Goal: Task Accomplishment & Management: Manage account settings

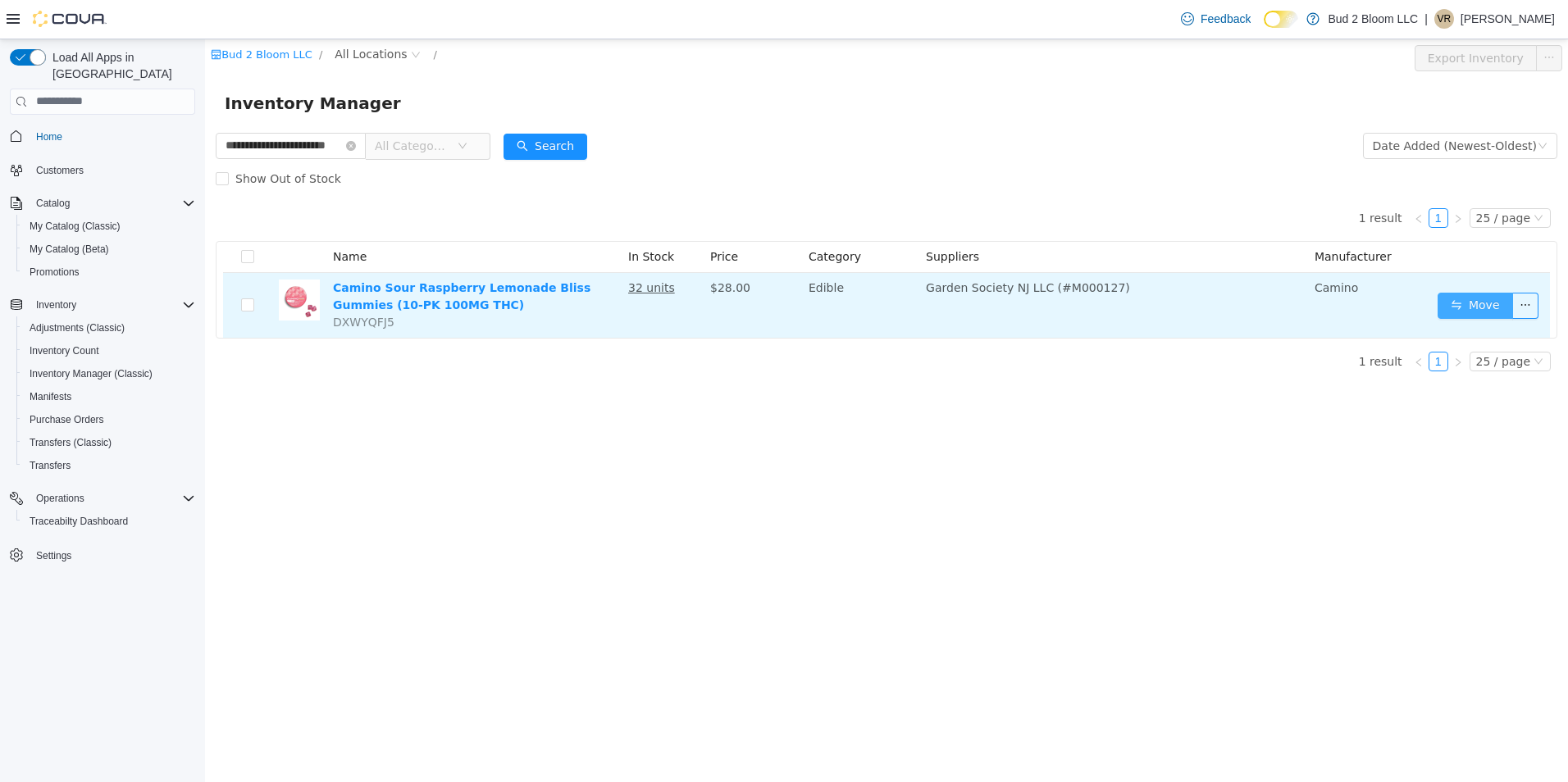
click at [1470, 311] on button "Move" at bounding box center [1475, 305] width 76 height 26
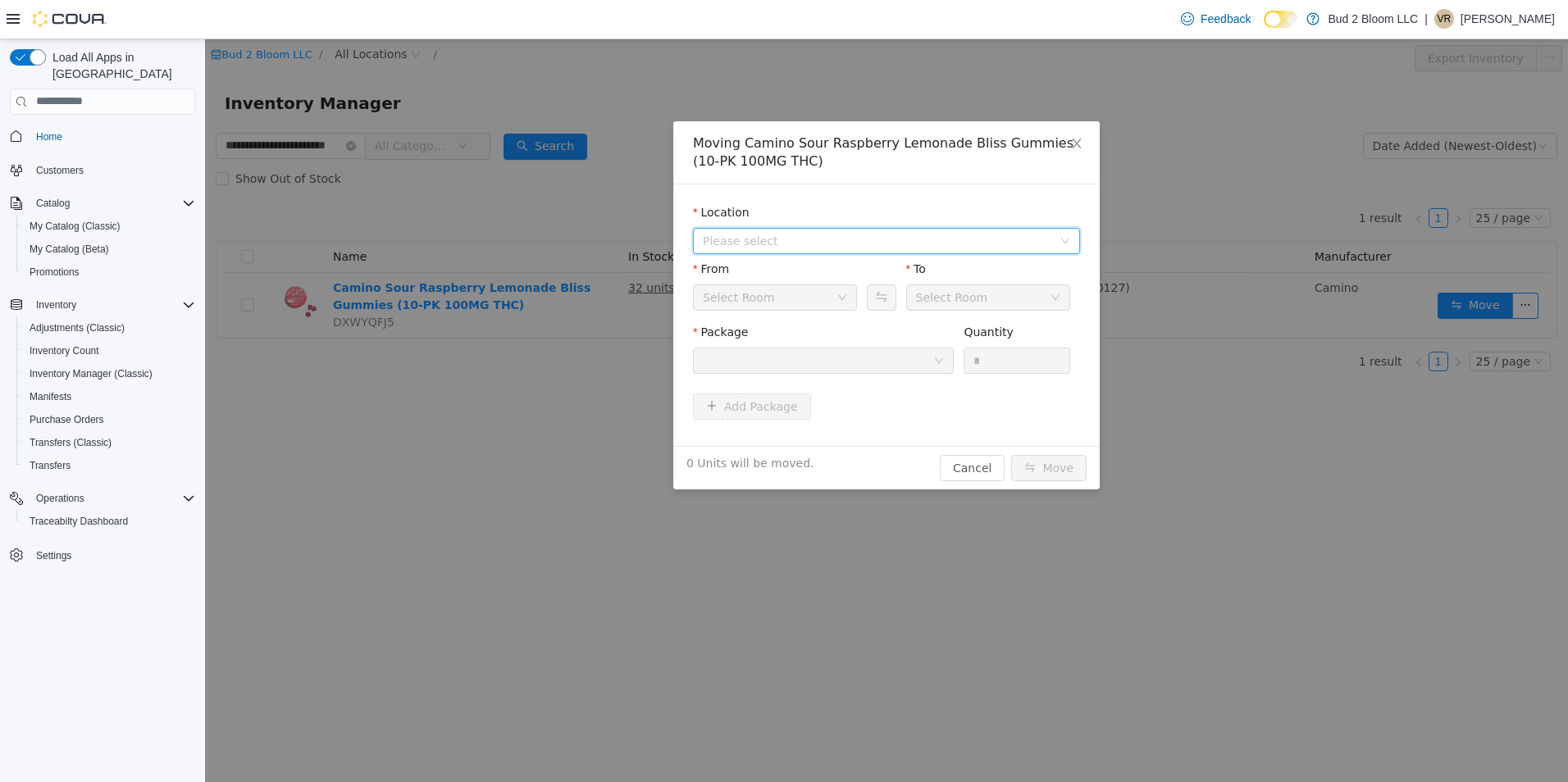
click at [755, 242] on span "Please select" at bounding box center [877, 239] width 349 height 17
click at [762, 306] on span "[STREET_ADDRESS]" at bounding box center [791, 299] width 114 height 13
click at [760, 381] on div "Package Quantity *" at bounding box center [886, 354] width 387 height 63
click at [776, 363] on div at bounding box center [818, 360] width 230 height 24
click at [835, 296] on div "Back Room" at bounding box center [769, 297] width 133 height 24
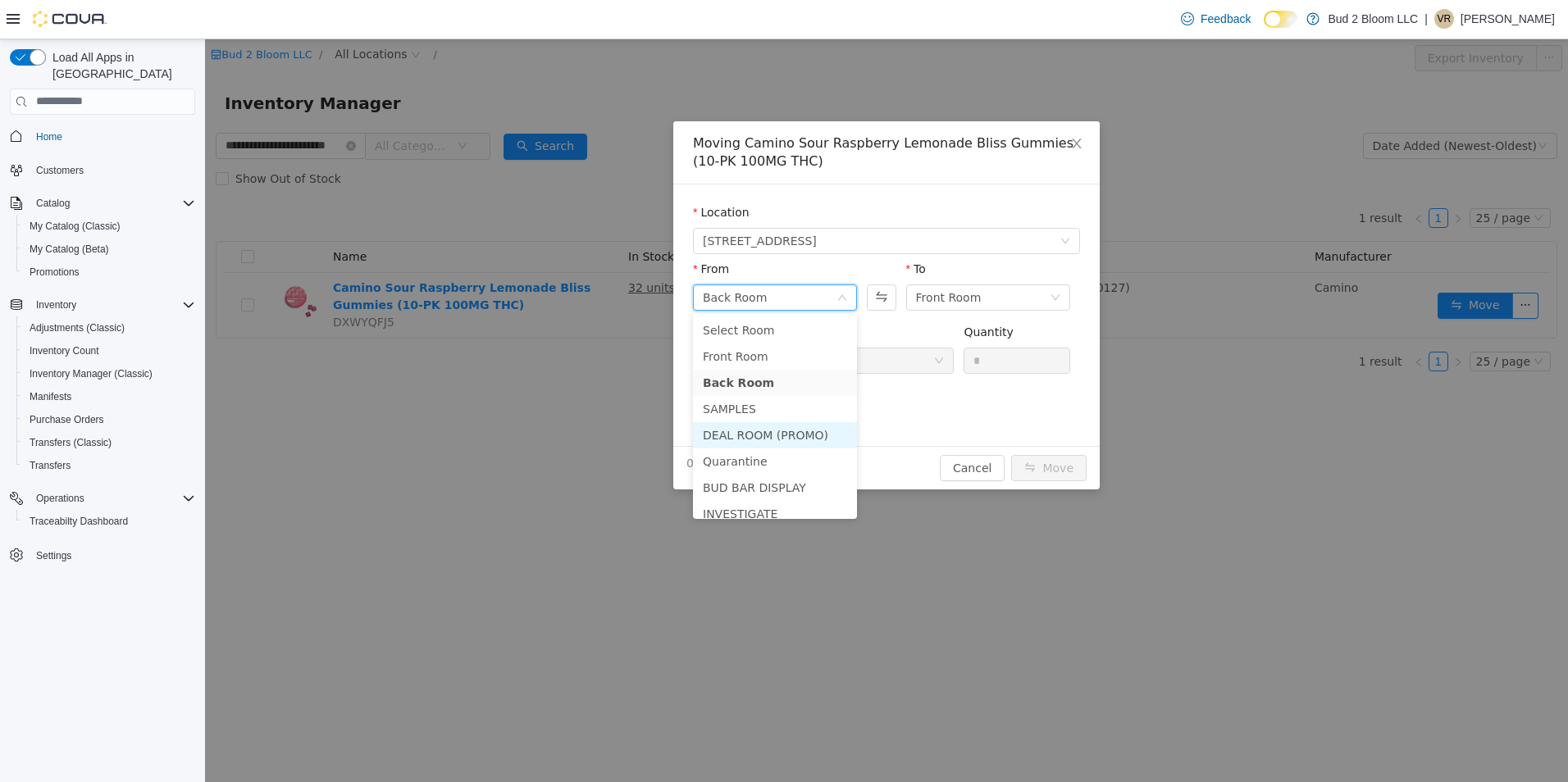
click at [744, 434] on li "DEAL ROOM (PROMO)" at bounding box center [774, 435] width 164 height 26
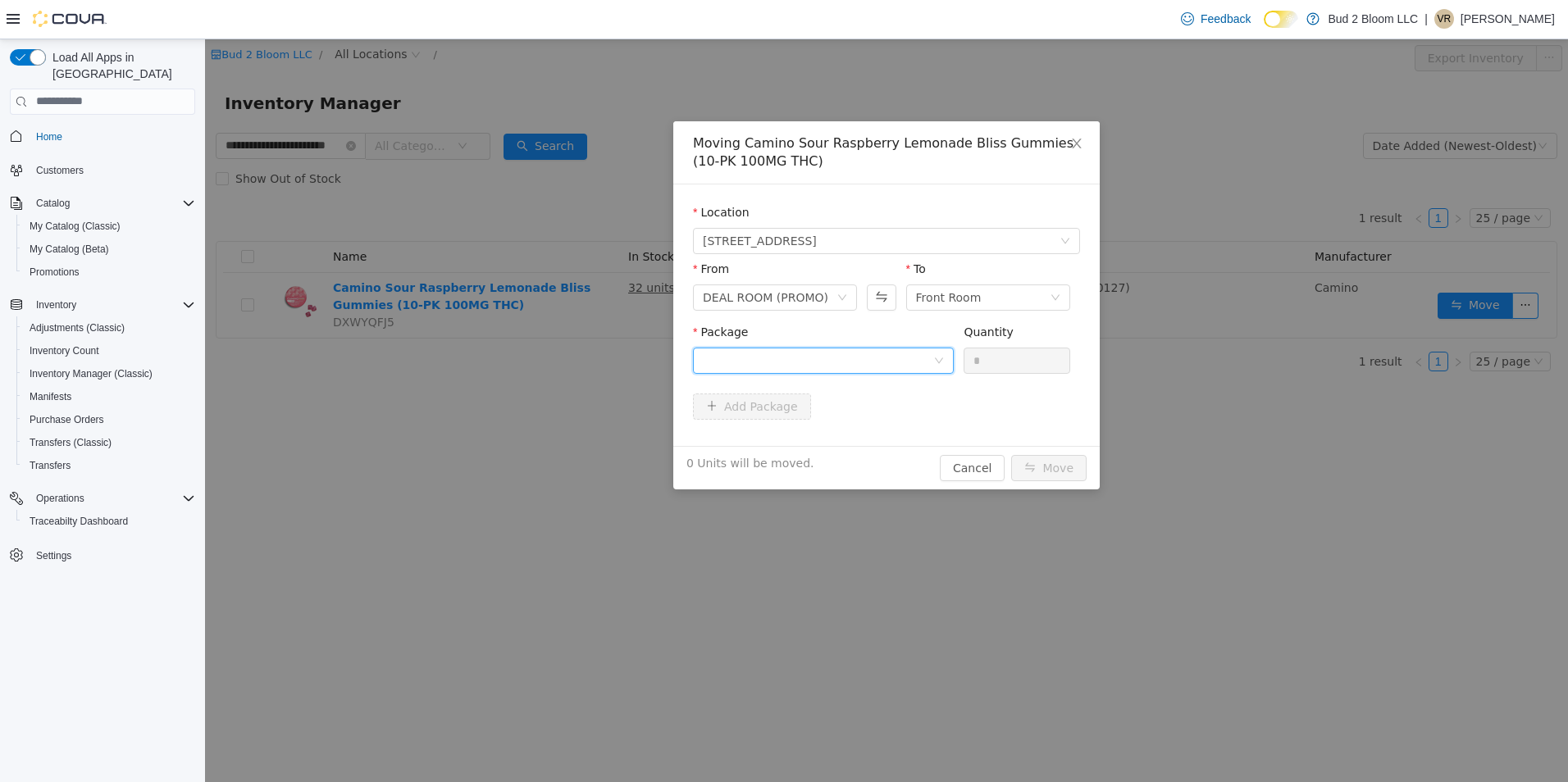
click at [895, 361] on div at bounding box center [818, 360] width 230 height 24
drag, startPoint x: 819, startPoint y: 418, endPoint x: 950, endPoint y: 350, distance: 147.6
click at [828, 415] on strong "1A411030000445D000023738" at bounding box center [800, 418] width 194 height 13
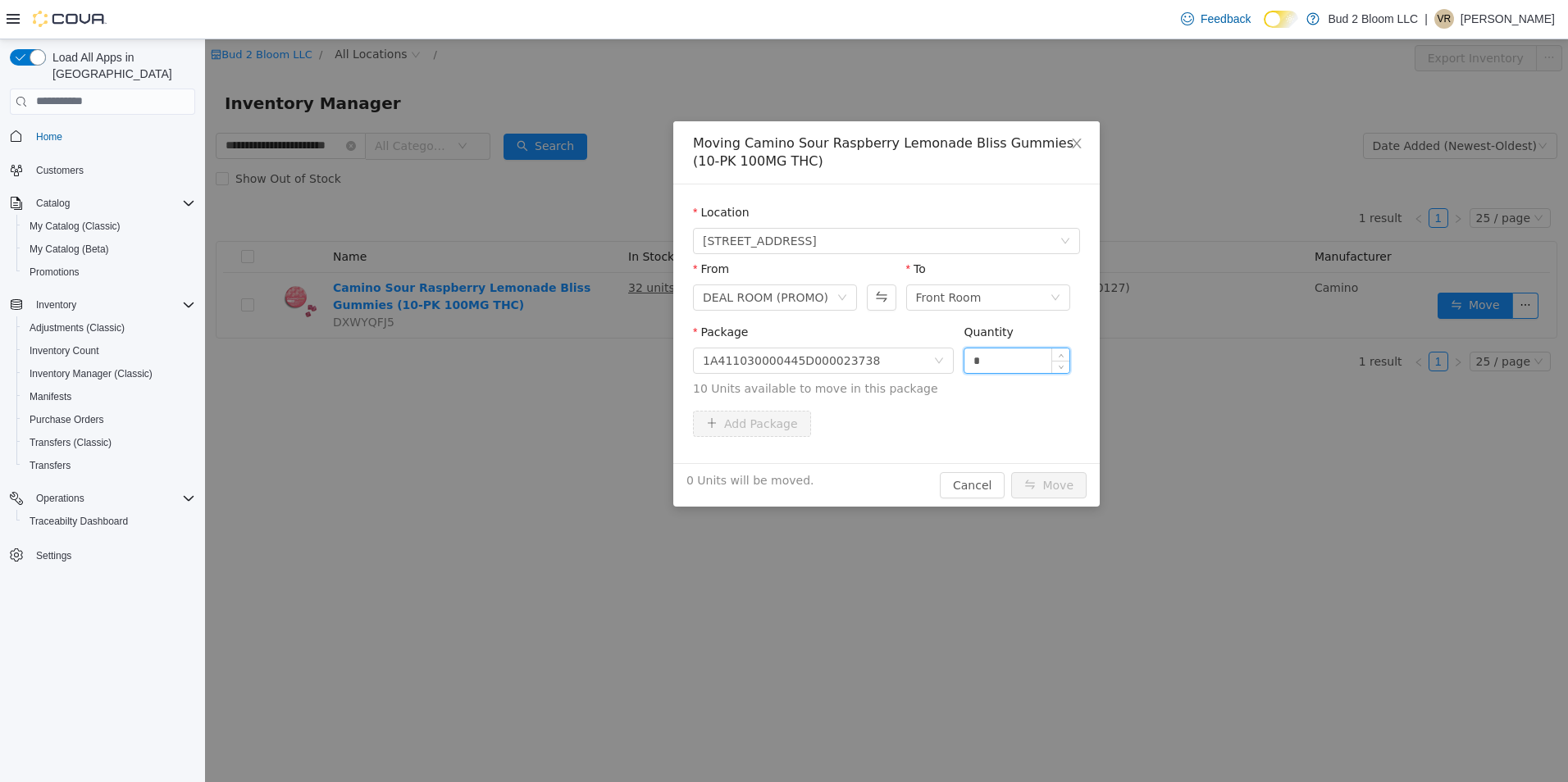
drag, startPoint x: 984, startPoint y: 360, endPoint x: 971, endPoint y: 361, distance: 13.0
click at [971, 361] on input "*" at bounding box center [1017, 360] width 105 height 24
type input "*"
click at [1011, 471] on button "Move" at bounding box center [1049, 484] width 76 height 26
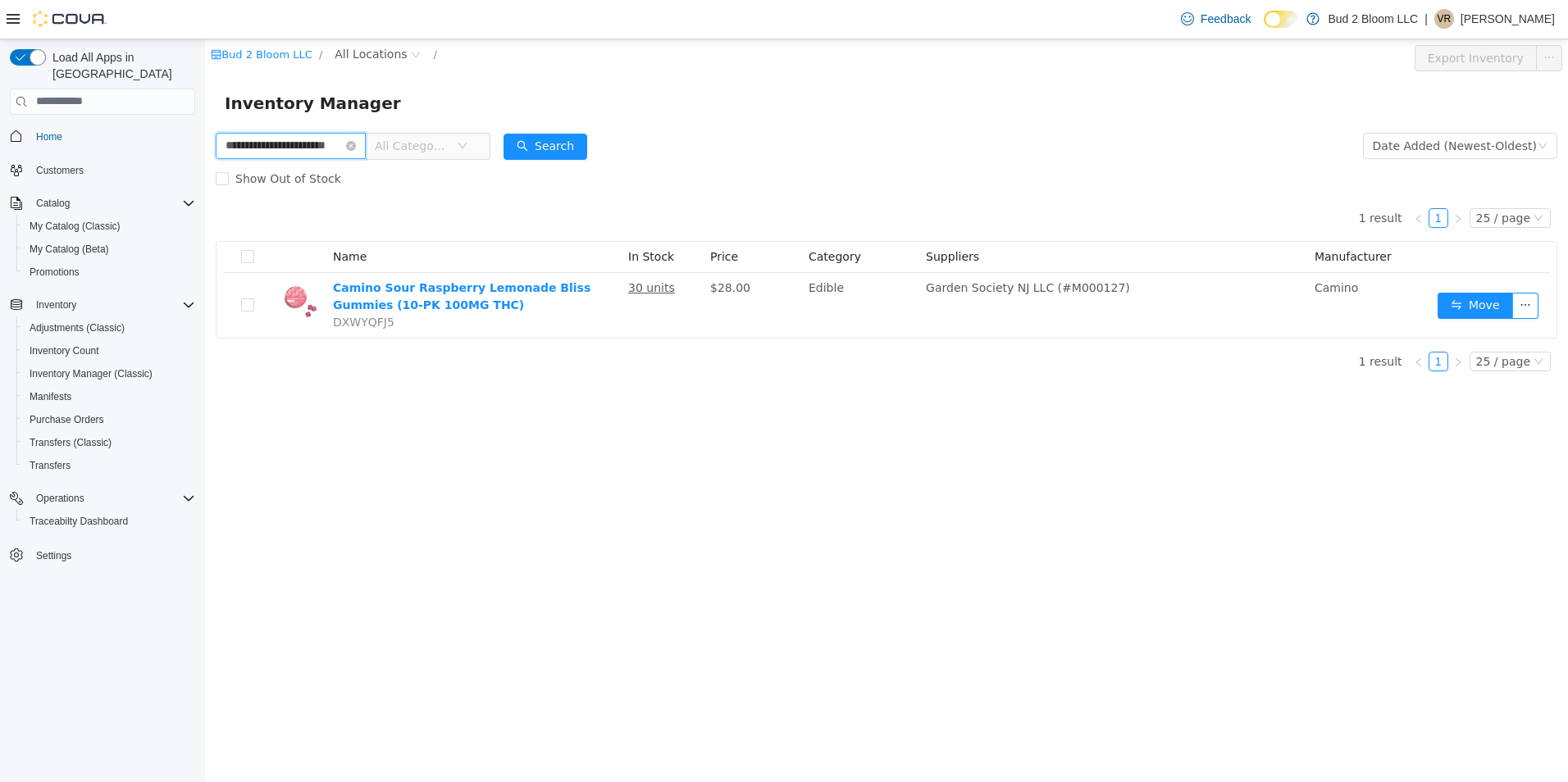
click at [366, 150] on input "**********" at bounding box center [291, 145] width 150 height 26
click at [356, 146] on icon "icon: close-circle" at bounding box center [350, 145] width 10 height 10
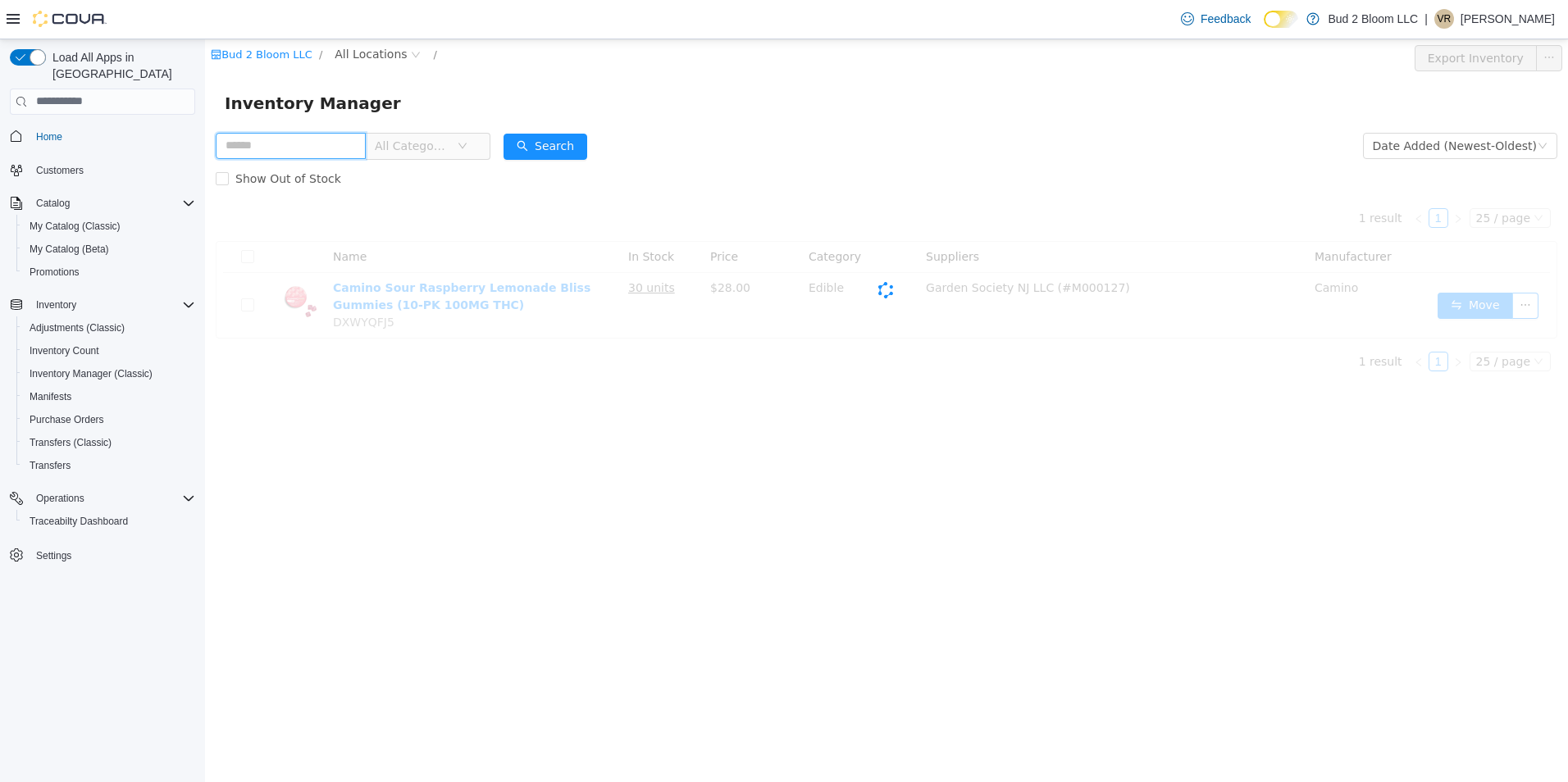
click at [329, 146] on input "text" at bounding box center [291, 145] width 150 height 26
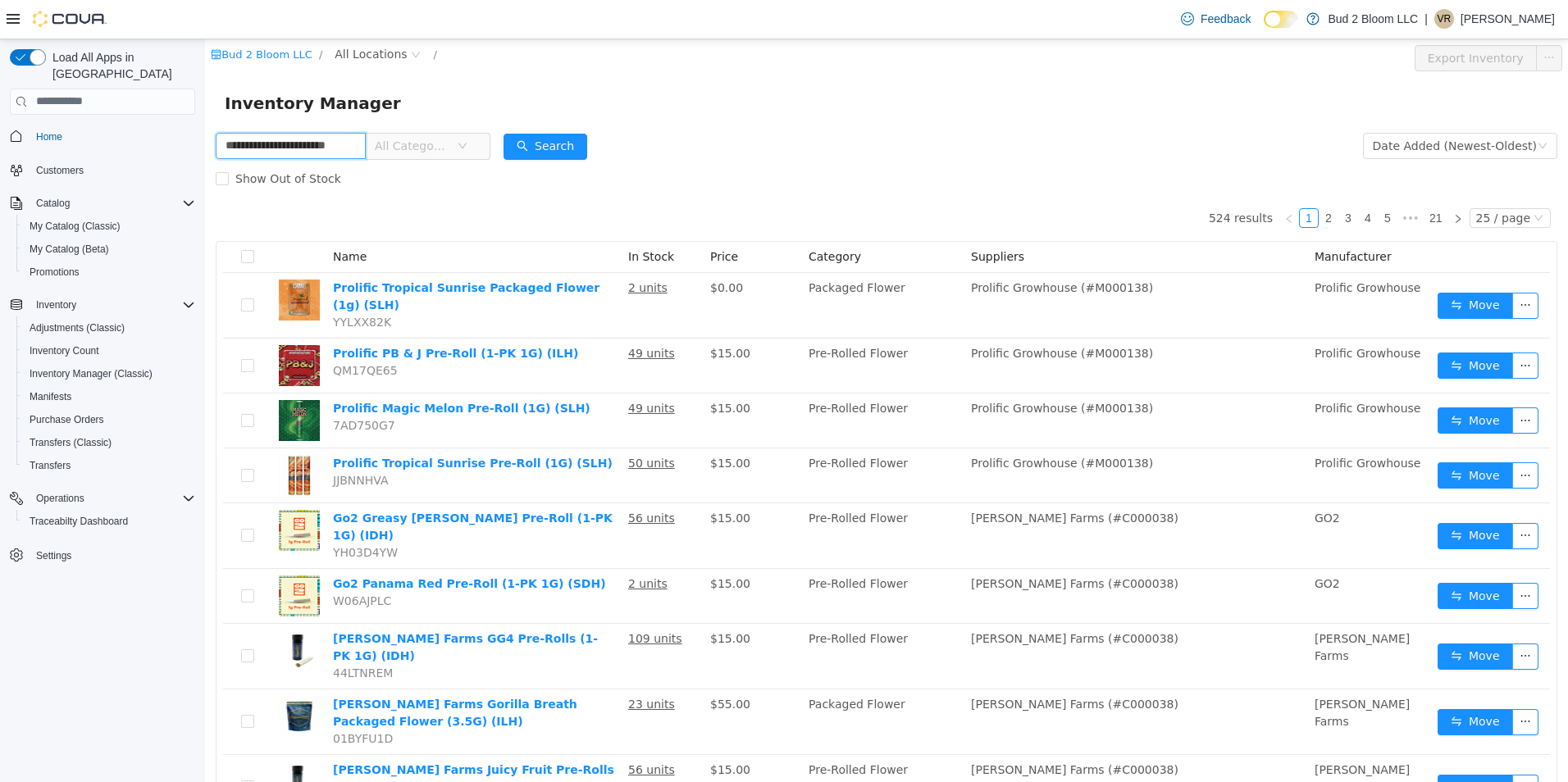
scroll to position [0, 21]
type input "**********"
click at [543, 147] on button "Search" at bounding box center [561, 145] width 84 height 26
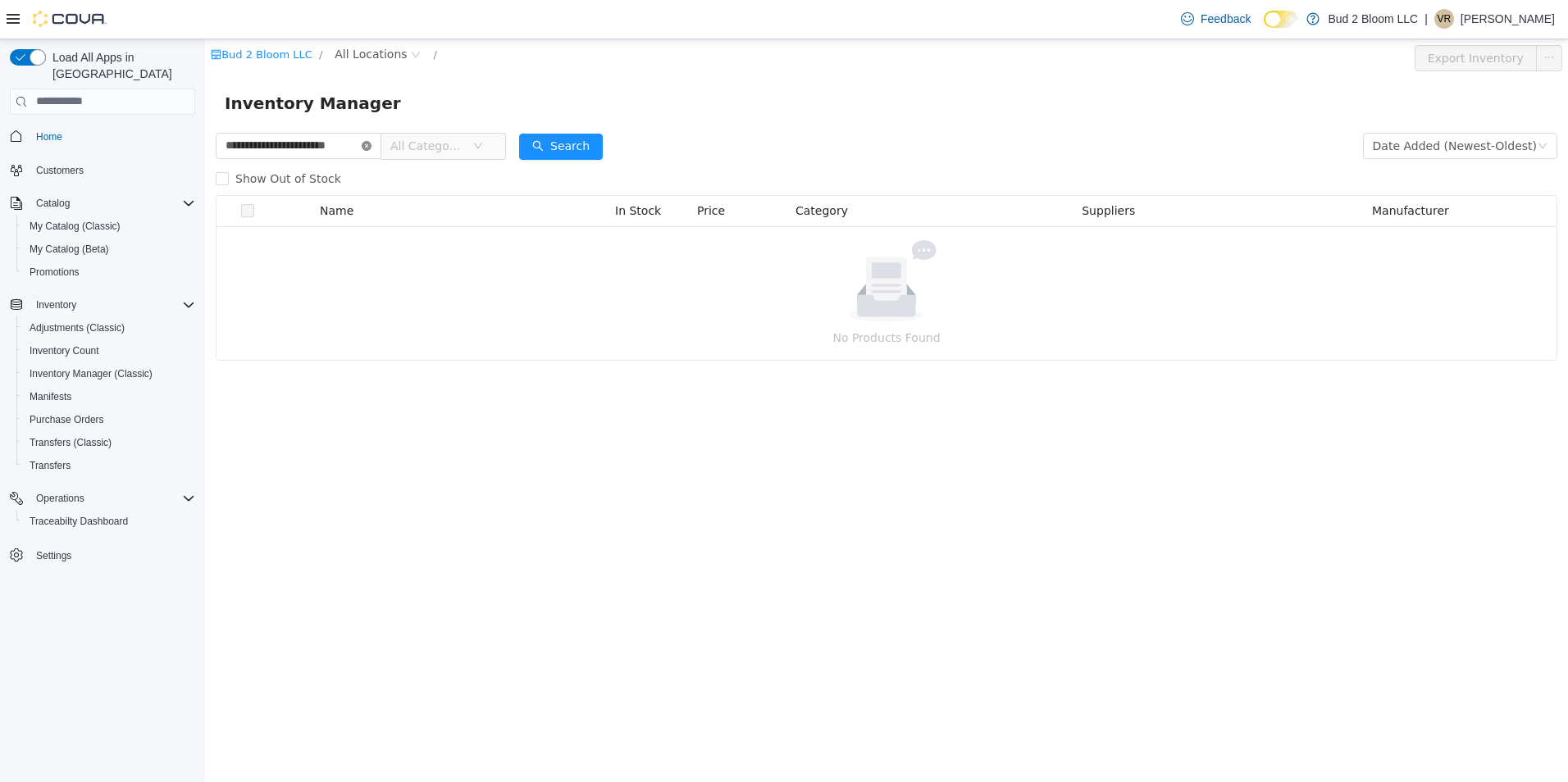
click at [368, 144] on icon "icon: close-circle" at bounding box center [366, 145] width 10 height 10
click at [340, 143] on input "text" at bounding box center [299, 145] width 166 height 26
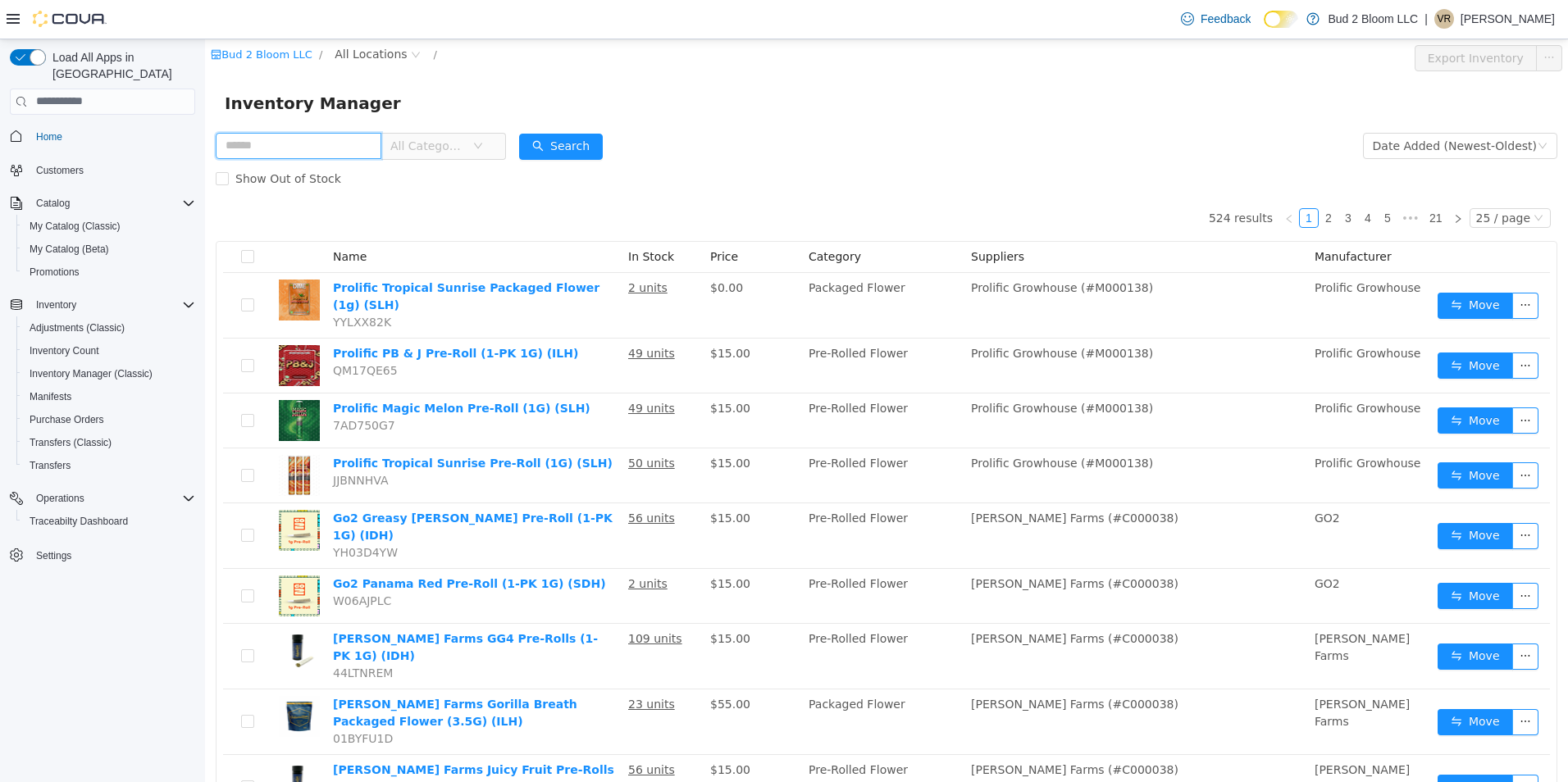
click at [314, 144] on input "text" at bounding box center [299, 145] width 166 height 26
type input "**********"
click at [575, 139] on button "Search" at bounding box center [561, 145] width 84 height 26
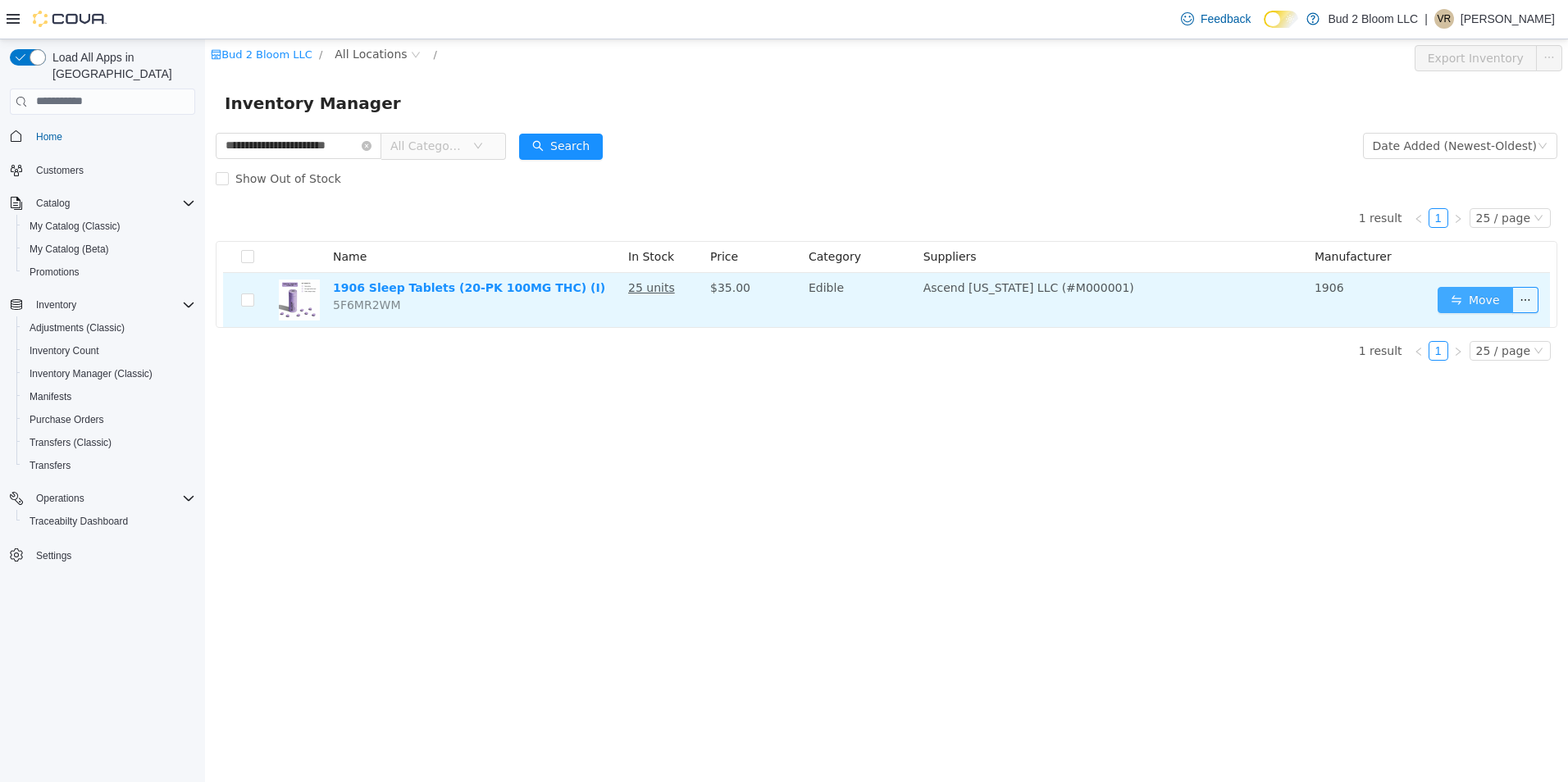
click at [1477, 306] on button "Move" at bounding box center [1475, 300] width 76 height 26
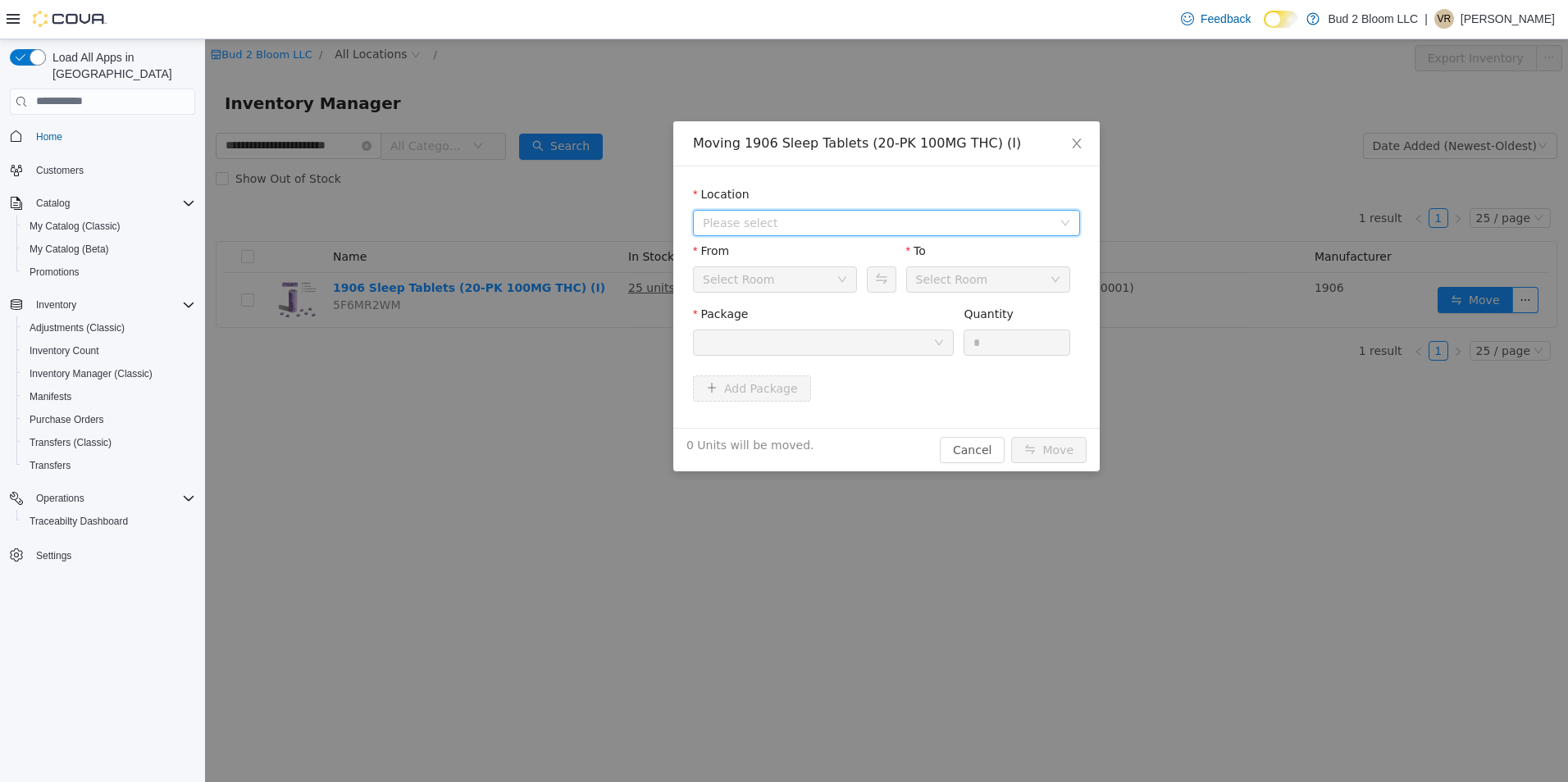
click at [778, 221] on span "Please select" at bounding box center [877, 222] width 349 height 17
click at [803, 287] on span "[STREET_ADDRESS]" at bounding box center [791, 280] width 114 height 13
click at [807, 337] on div at bounding box center [818, 341] width 230 height 24
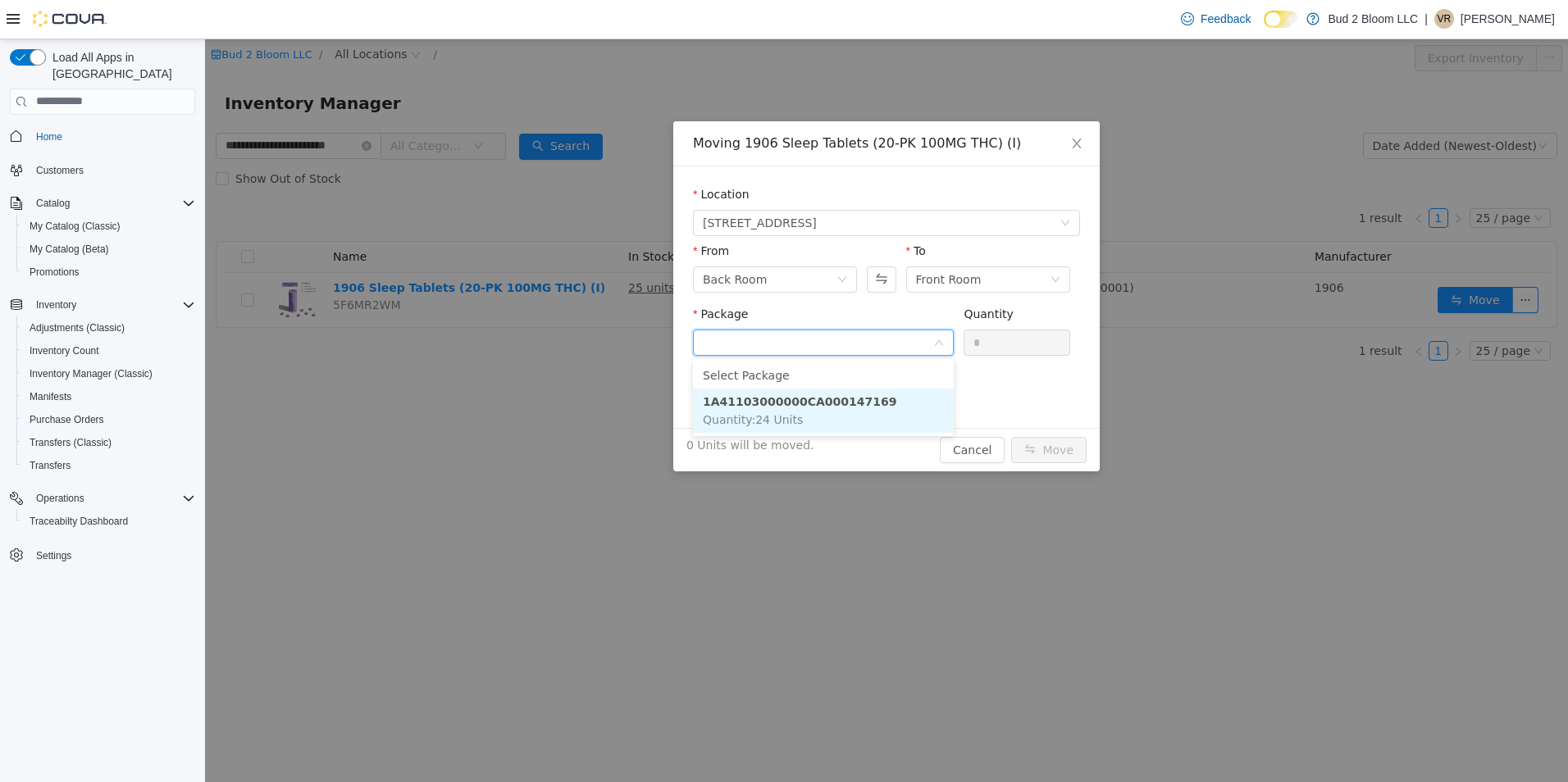
click at [795, 407] on strong "1A41103000000CA000147169" at bounding box center [800, 401] width 194 height 13
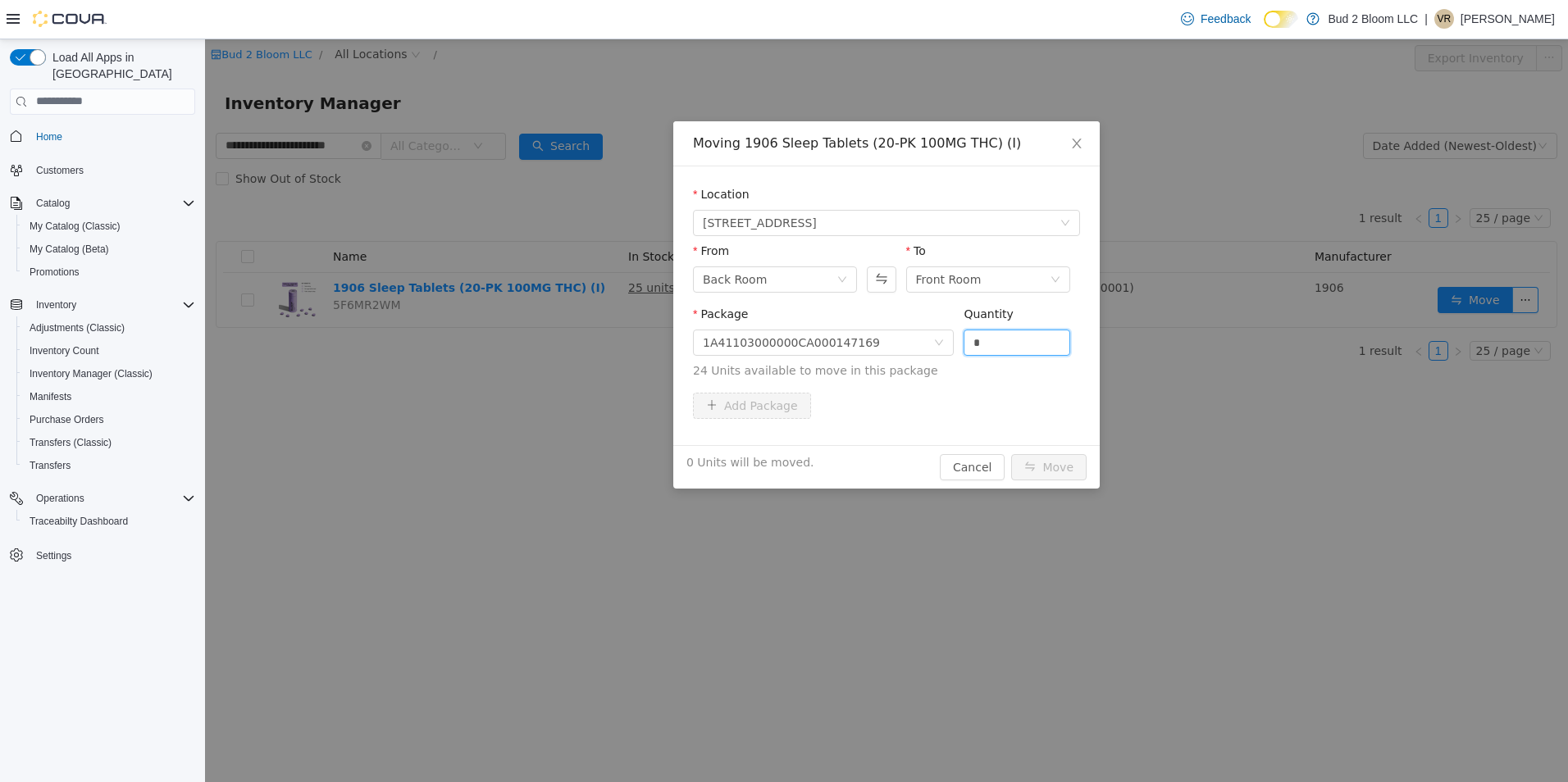
drag, startPoint x: 967, startPoint y: 333, endPoint x: 928, endPoint y: 325, distance: 39.8
click at [928, 325] on span "Package 1A41103000000CA000147169 Quantity * 24 Units available to move in this …" at bounding box center [886, 342] width 387 height 72
type input "**"
click at [1011, 454] on button "Move" at bounding box center [1049, 467] width 76 height 26
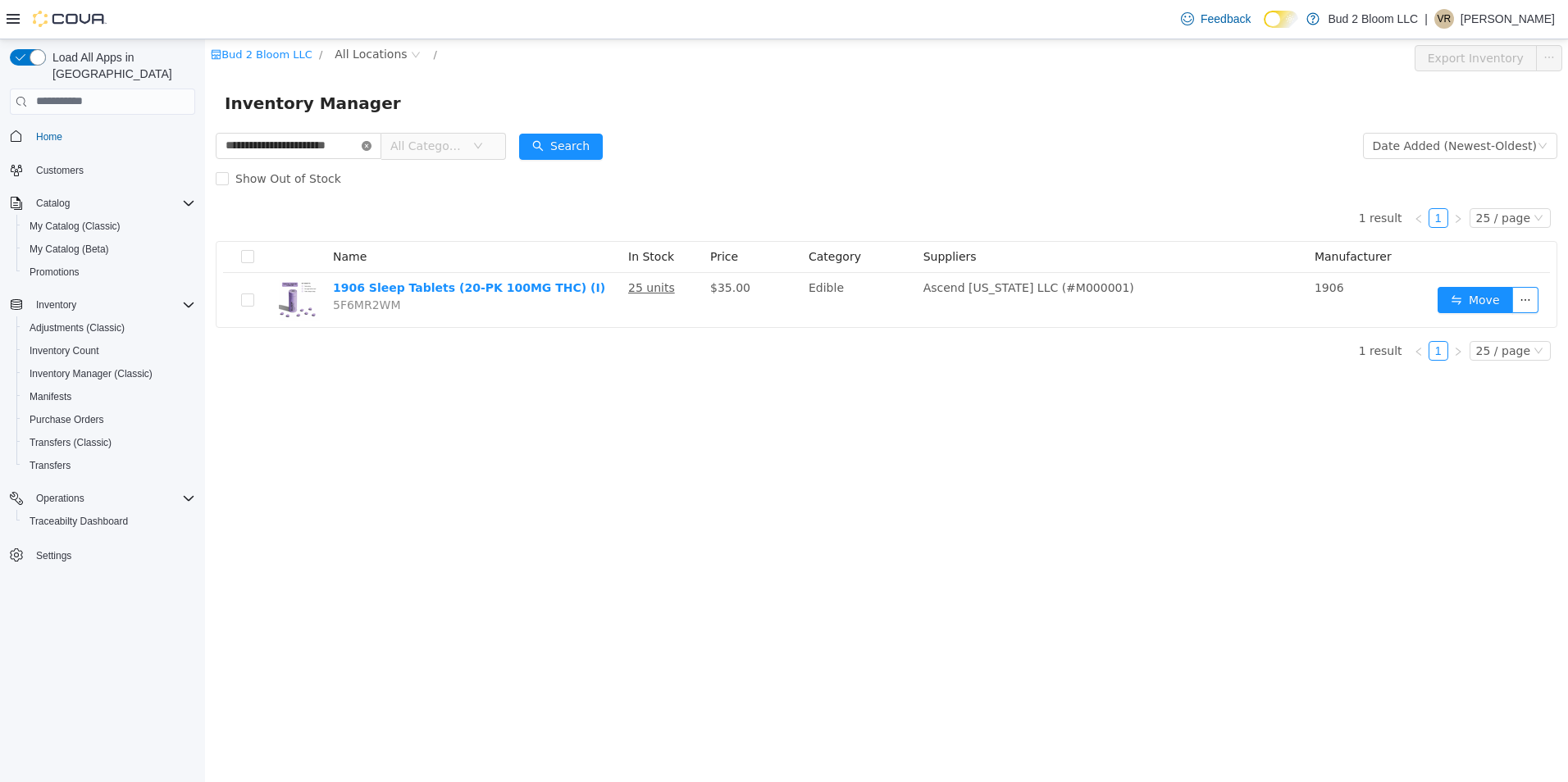
drag, startPoint x: 366, startPoint y: 146, endPoint x: 287, endPoint y: 144, distance: 79.0
click at [364, 146] on icon "icon: close-circle" at bounding box center [366, 145] width 10 height 10
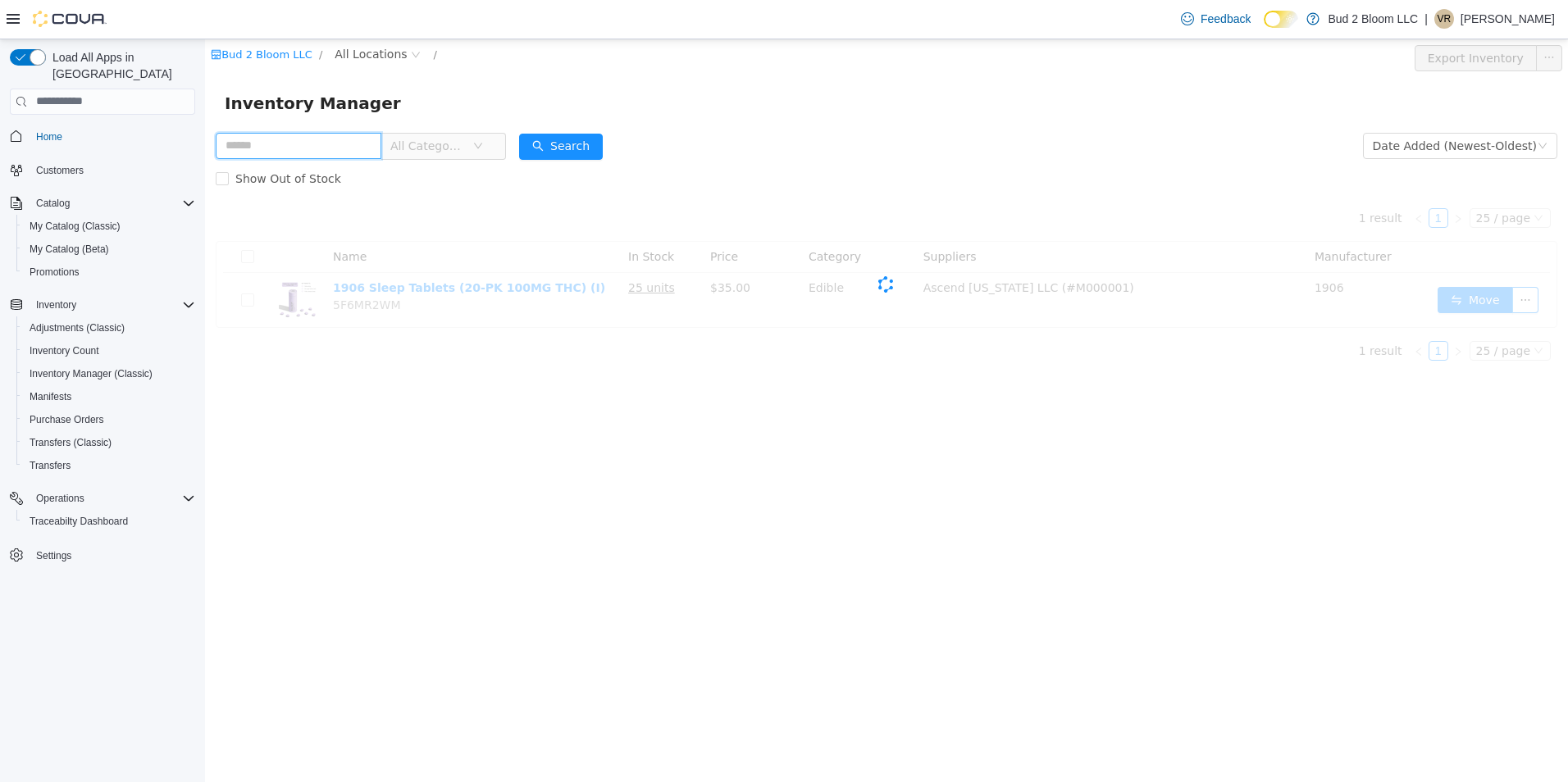
click at [287, 144] on input "text" at bounding box center [299, 145] width 166 height 26
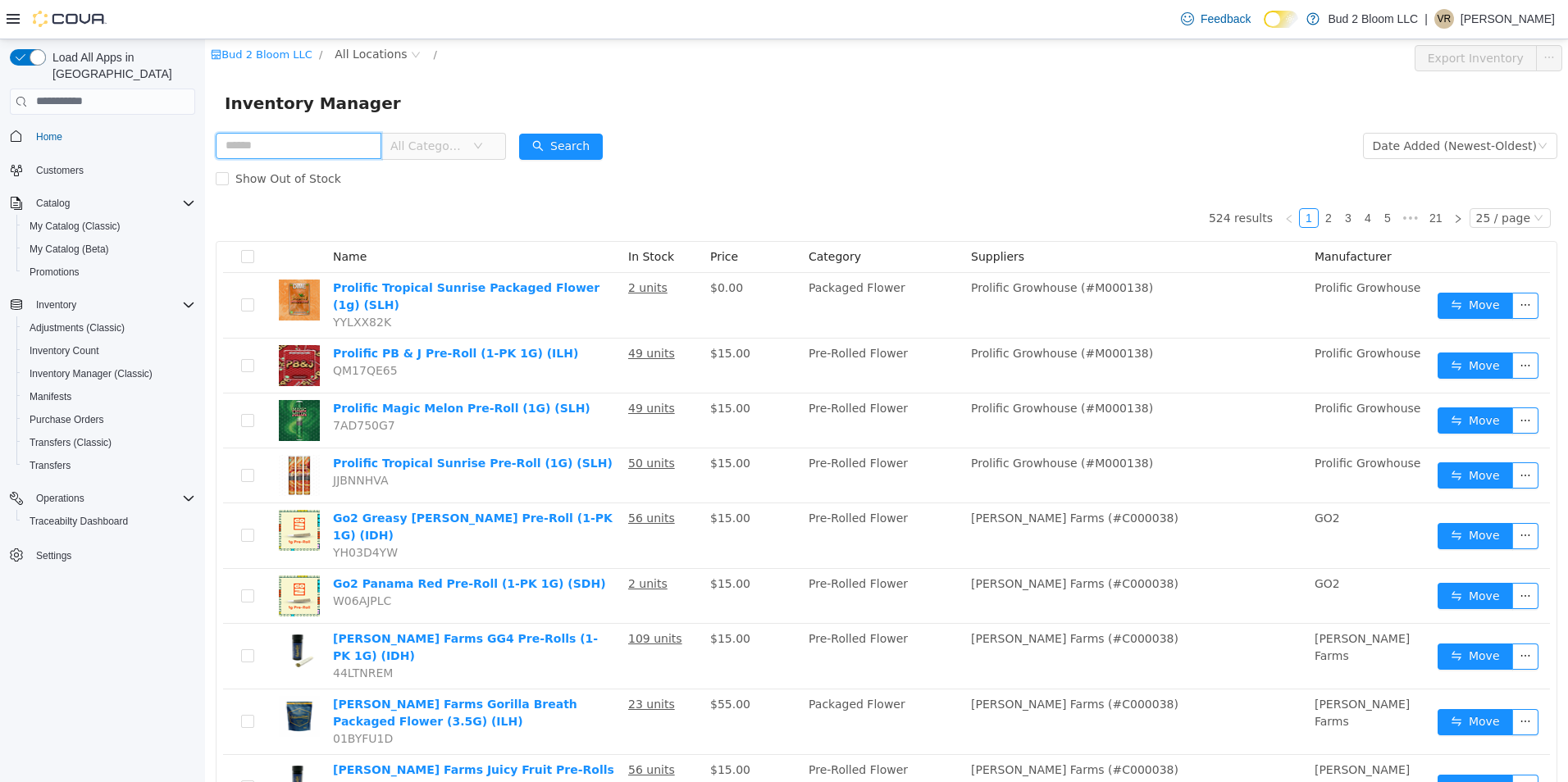
click at [359, 145] on input "text" at bounding box center [299, 145] width 166 height 26
drag, startPoint x: 780, startPoint y: 230, endPoint x: 695, endPoint y: 188, distance: 94.8
click at [347, 146] on input "text" at bounding box center [299, 145] width 166 height 26
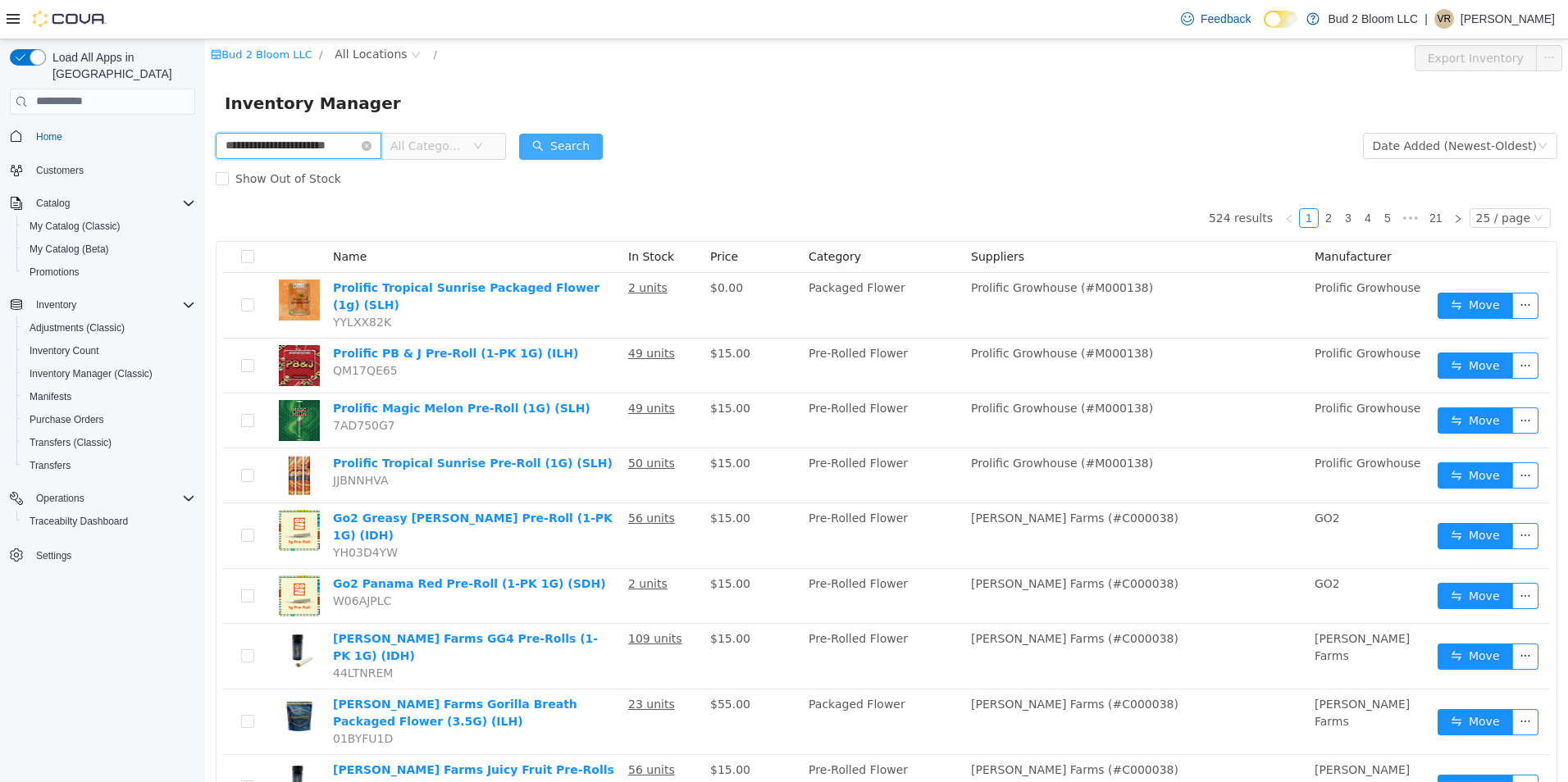
type input "**********"
click at [576, 144] on button "Search" at bounding box center [561, 145] width 84 height 26
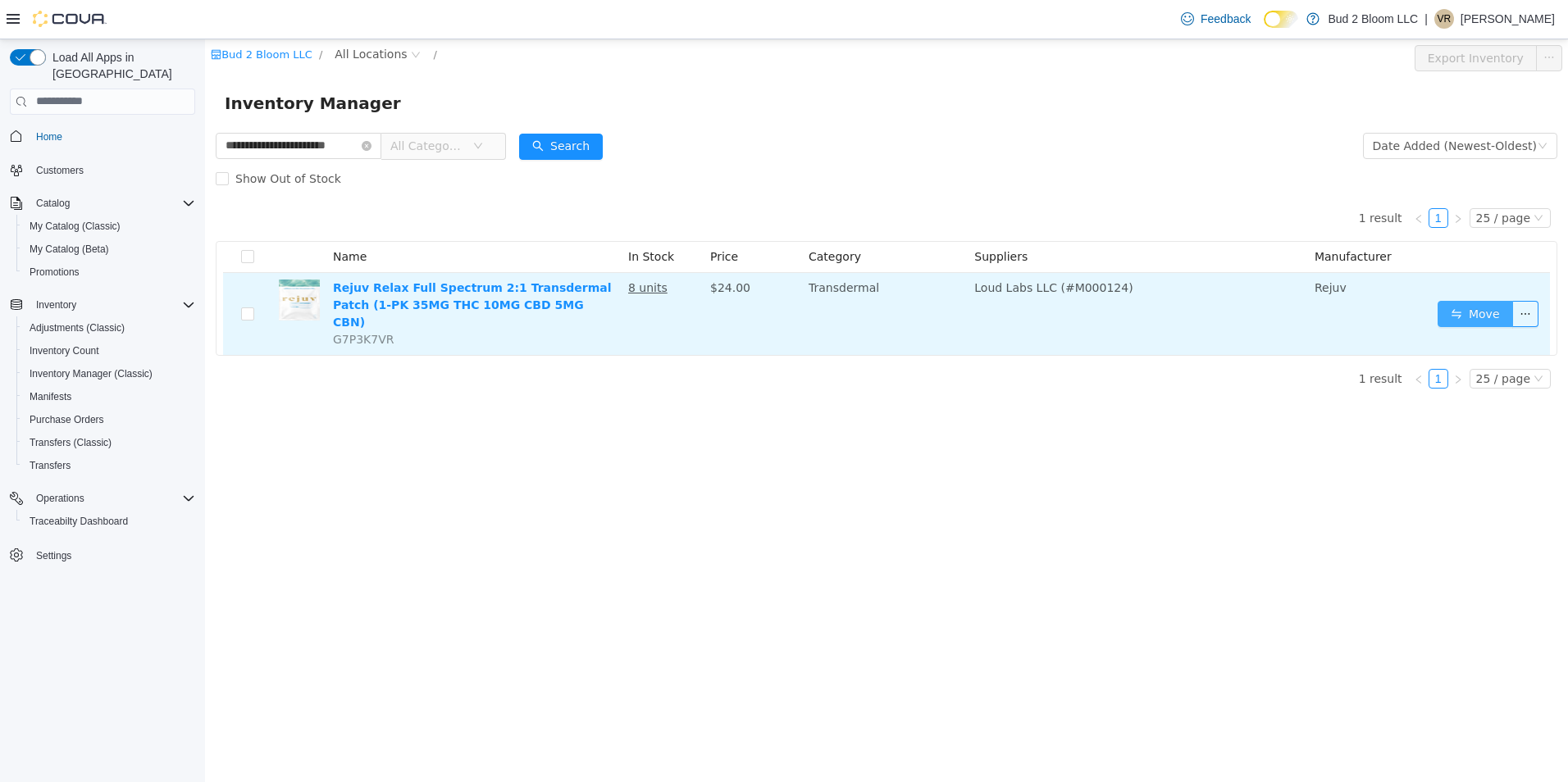
click at [1496, 306] on button "Move" at bounding box center [1475, 313] width 76 height 26
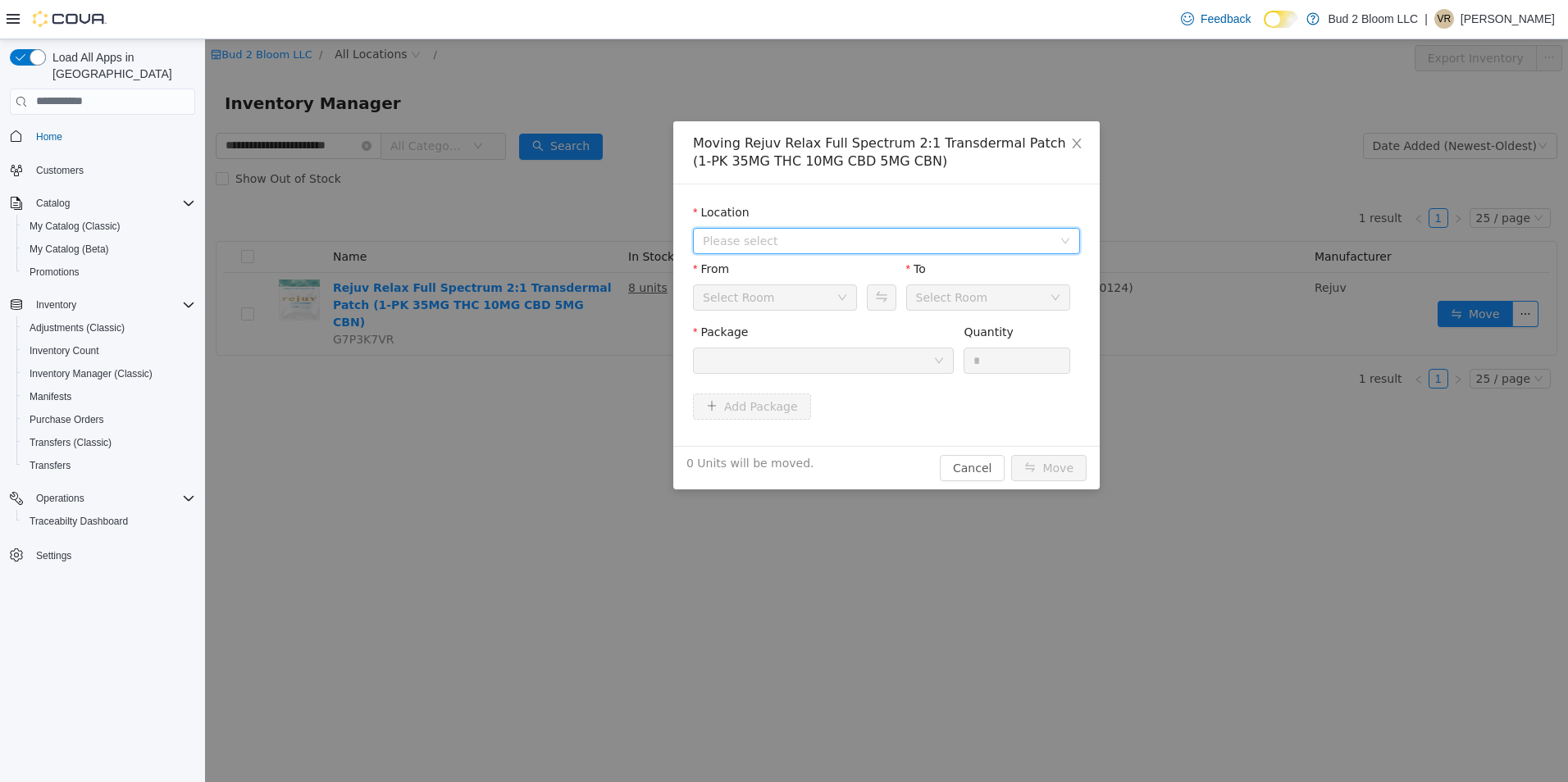
click at [772, 249] on span "Please select" at bounding box center [881, 240] width 356 height 24
click at [774, 297] on span "[STREET_ADDRESS]" at bounding box center [791, 299] width 114 height 13
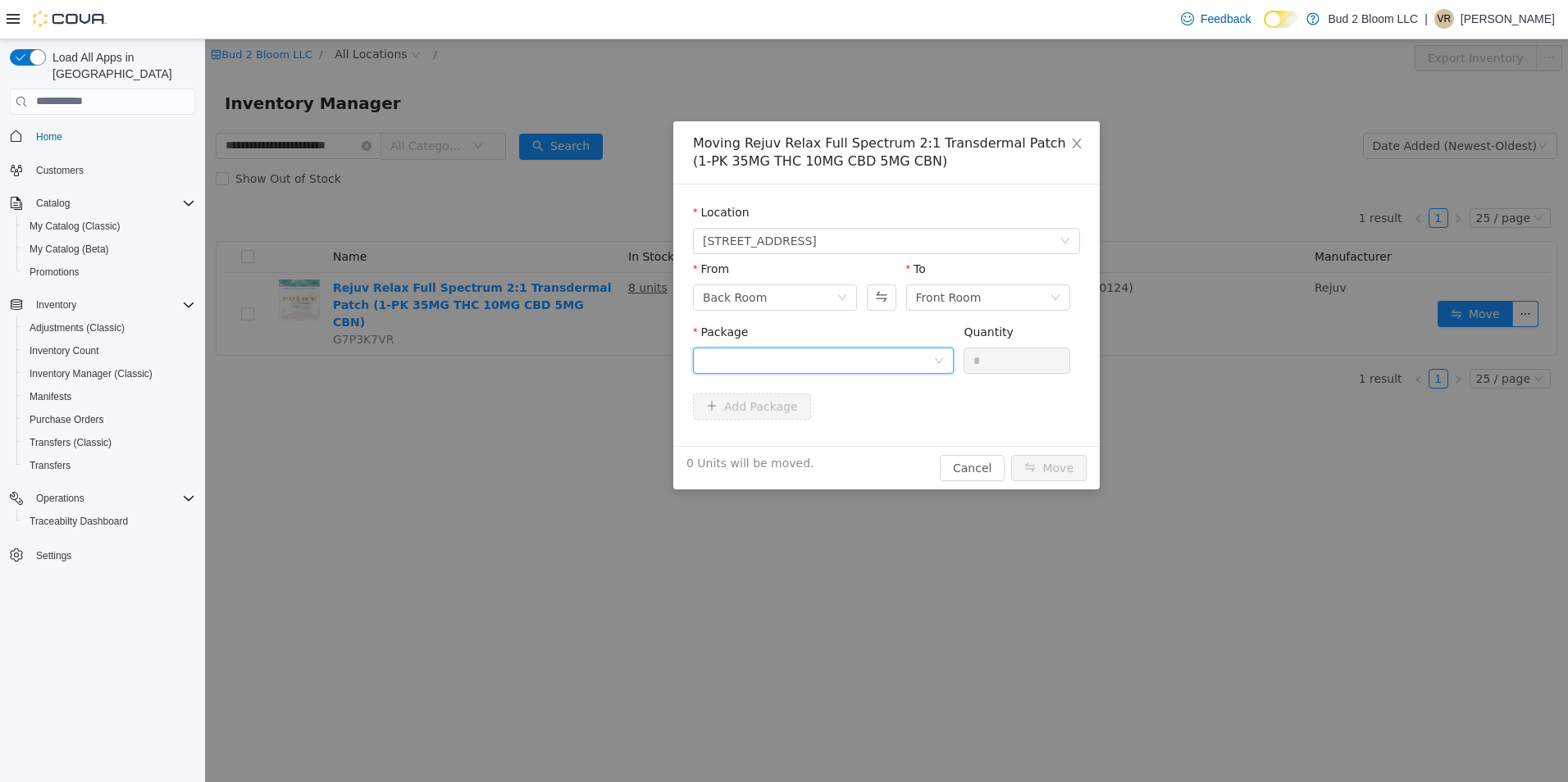
click at [781, 358] on div at bounding box center [818, 360] width 230 height 24
drag, startPoint x: 782, startPoint y: 412, endPoint x: 791, endPoint y: 412, distance: 9.0
click at [784, 412] on strong "1A4110300002969000019591" at bounding box center [799, 418] width 193 height 13
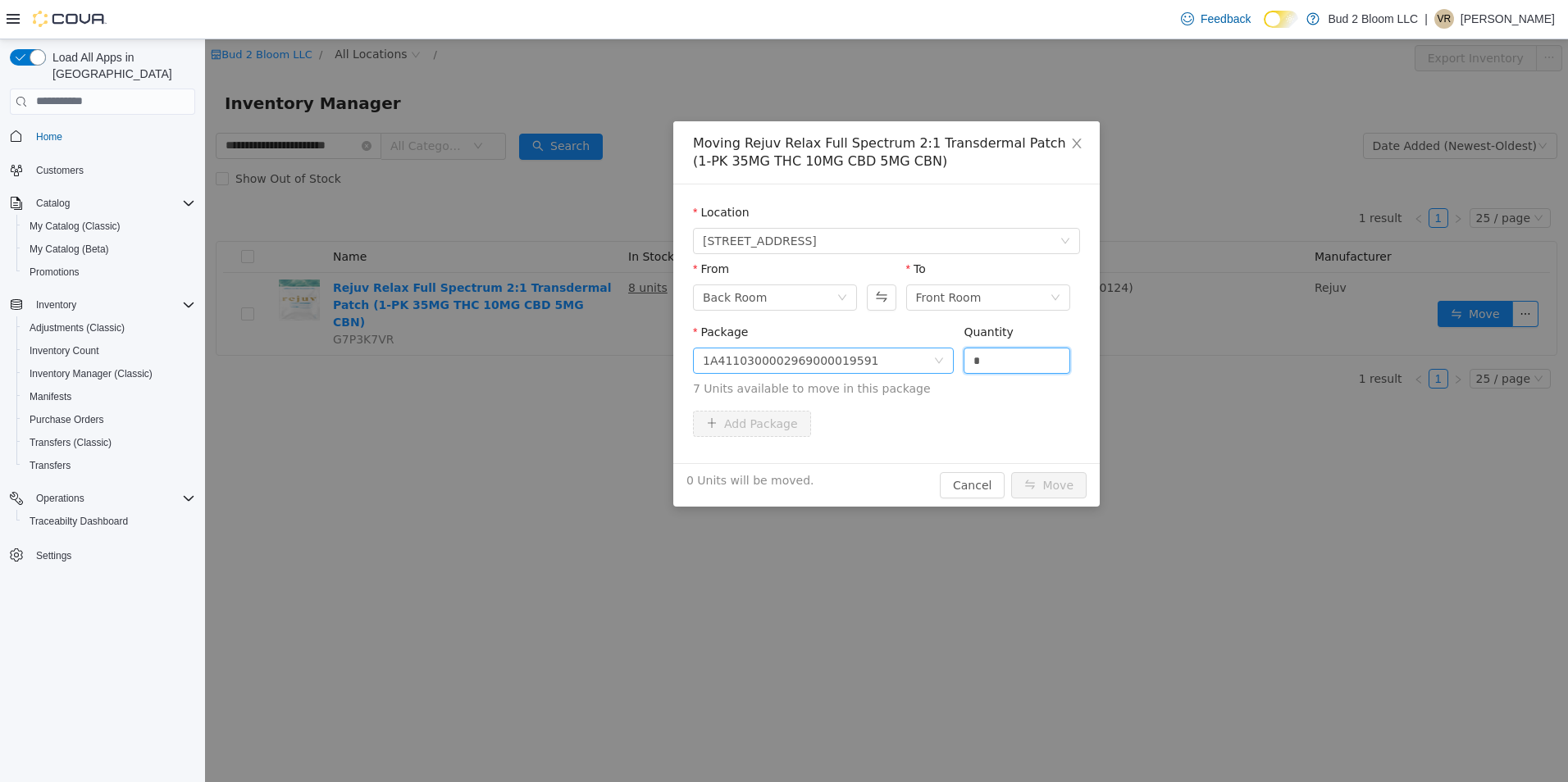
drag, startPoint x: 1001, startPoint y: 356, endPoint x: 917, endPoint y: 348, distance: 84.4
click at [917, 348] on span "Package 1A4110300002969000019591 Quantity * 7 Units available to move in this p…" at bounding box center [886, 361] width 387 height 72
type input "*"
click at [1011, 471] on button "Move" at bounding box center [1049, 484] width 76 height 26
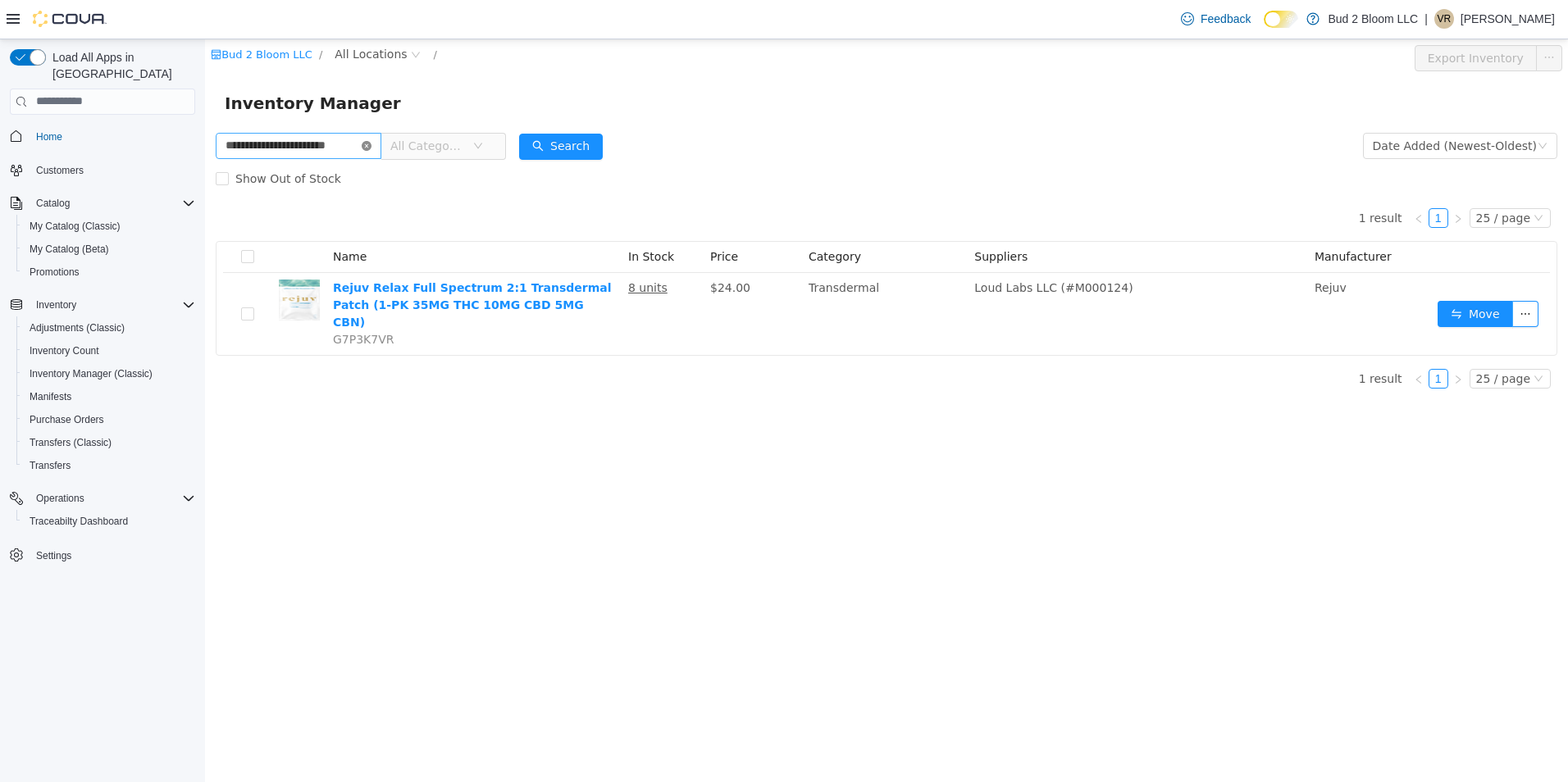
click at [368, 144] on icon "icon: close-circle" at bounding box center [366, 145] width 10 height 10
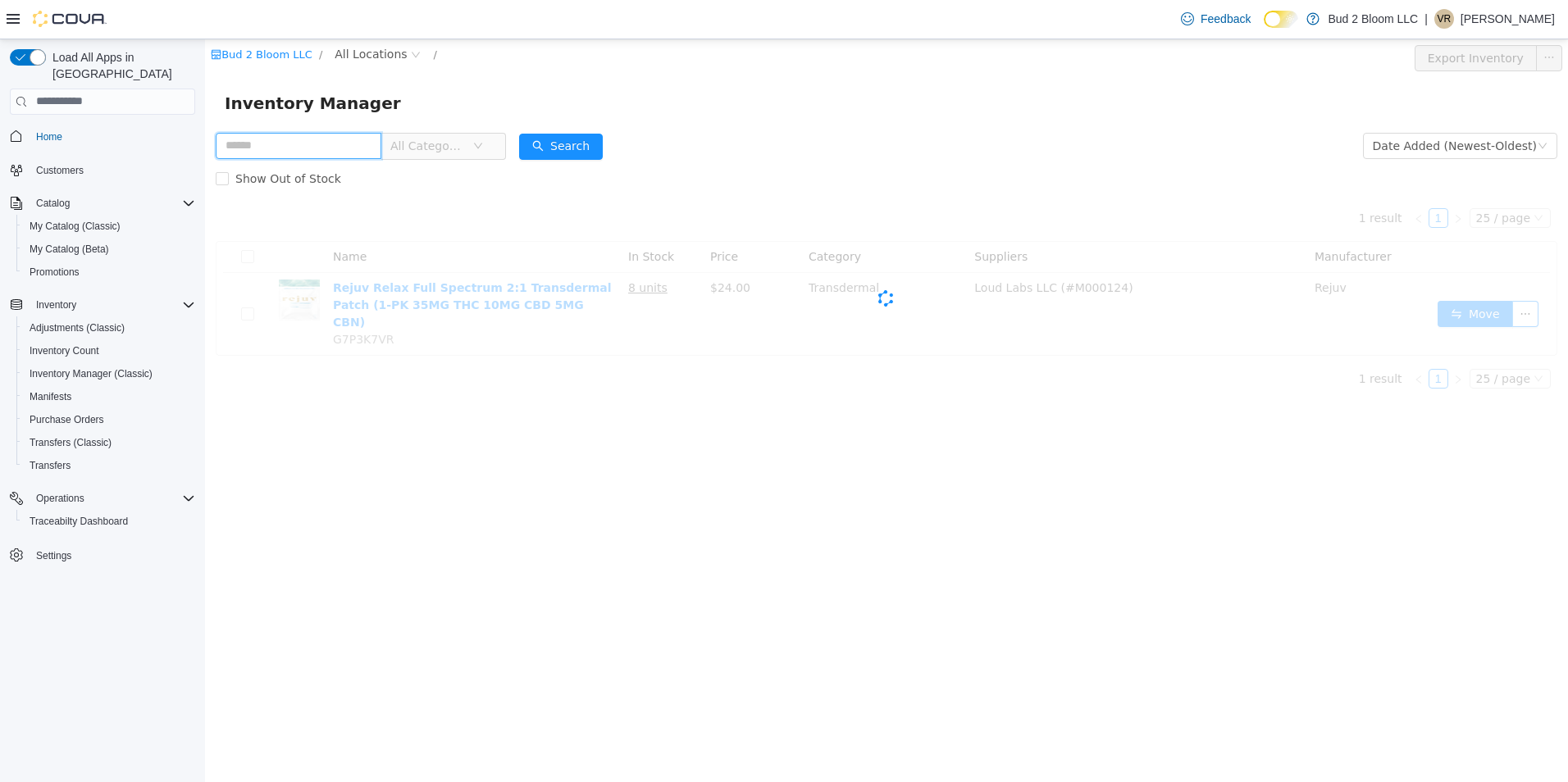
click at [321, 141] on input "text" at bounding box center [299, 145] width 166 height 26
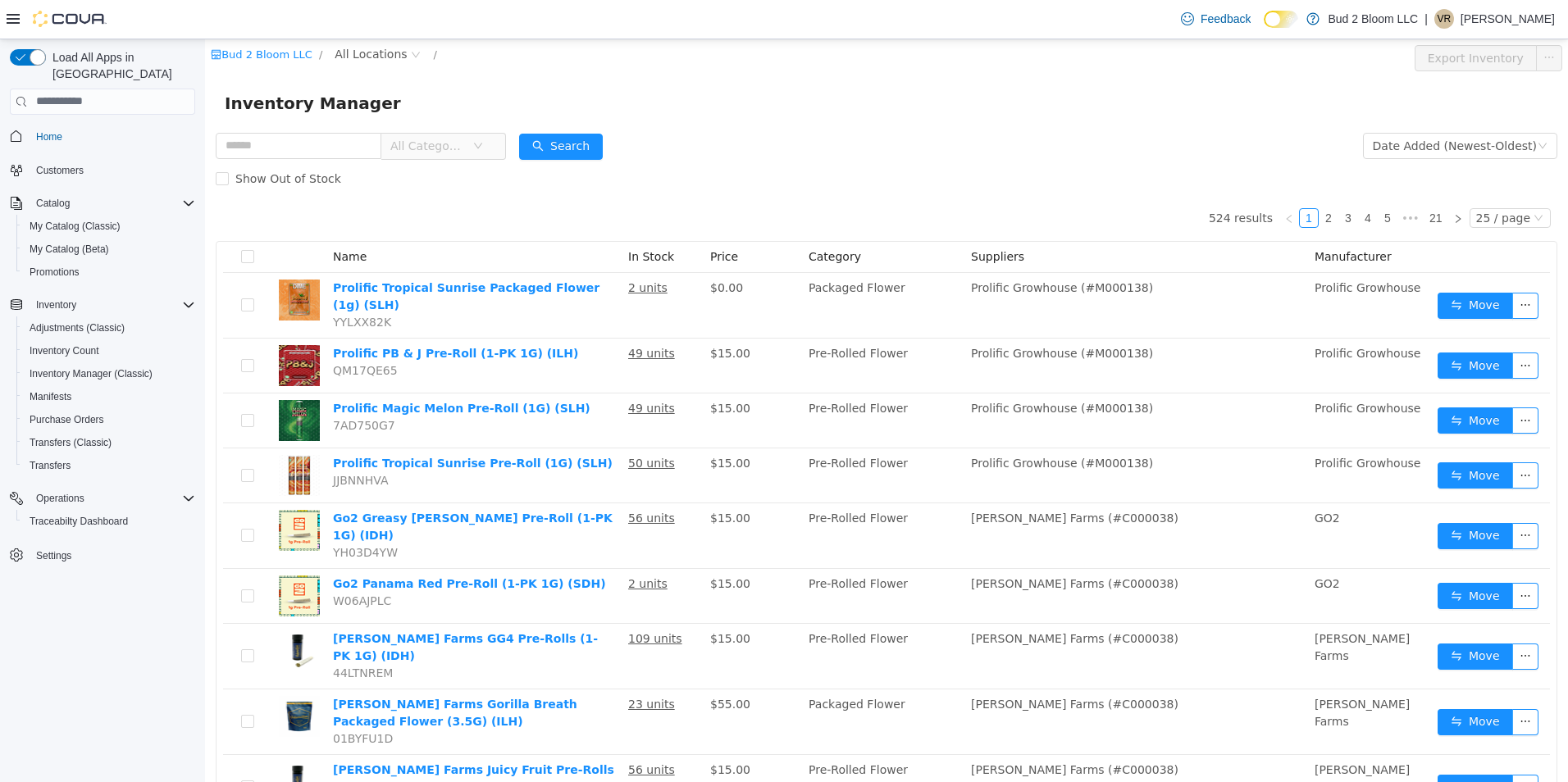
drag, startPoint x: 849, startPoint y: 160, endPoint x: 817, endPoint y: 146, distance: 34.9
click at [849, 161] on div "Show Out of Stock" at bounding box center [887, 178] width 1342 height 33
click at [338, 138] on input "text" at bounding box center [299, 145] width 166 height 26
type input "**********"
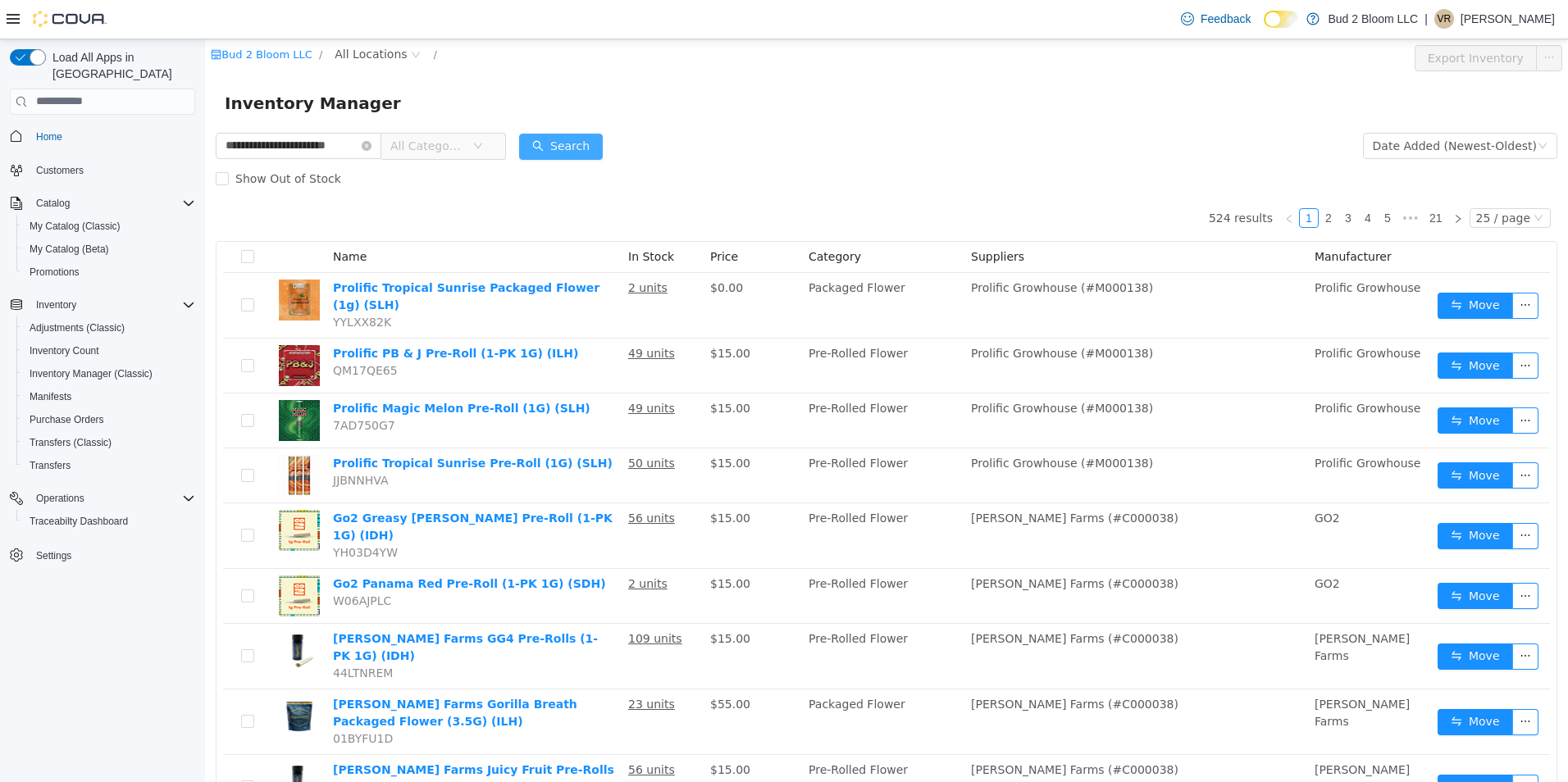
click at [544, 138] on button "Search" at bounding box center [561, 145] width 84 height 26
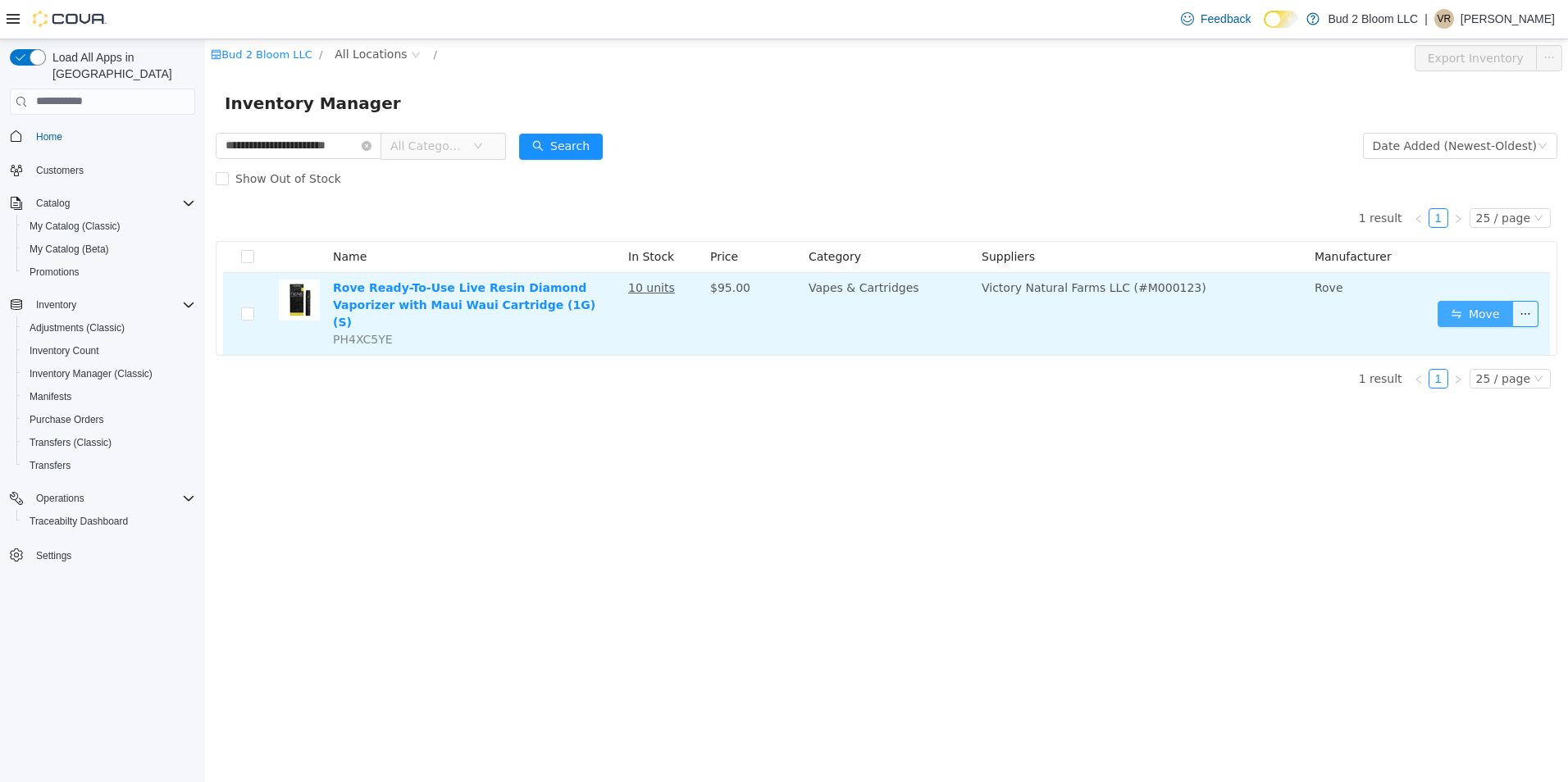
click at [1478, 300] on button "Move" at bounding box center [1475, 313] width 76 height 26
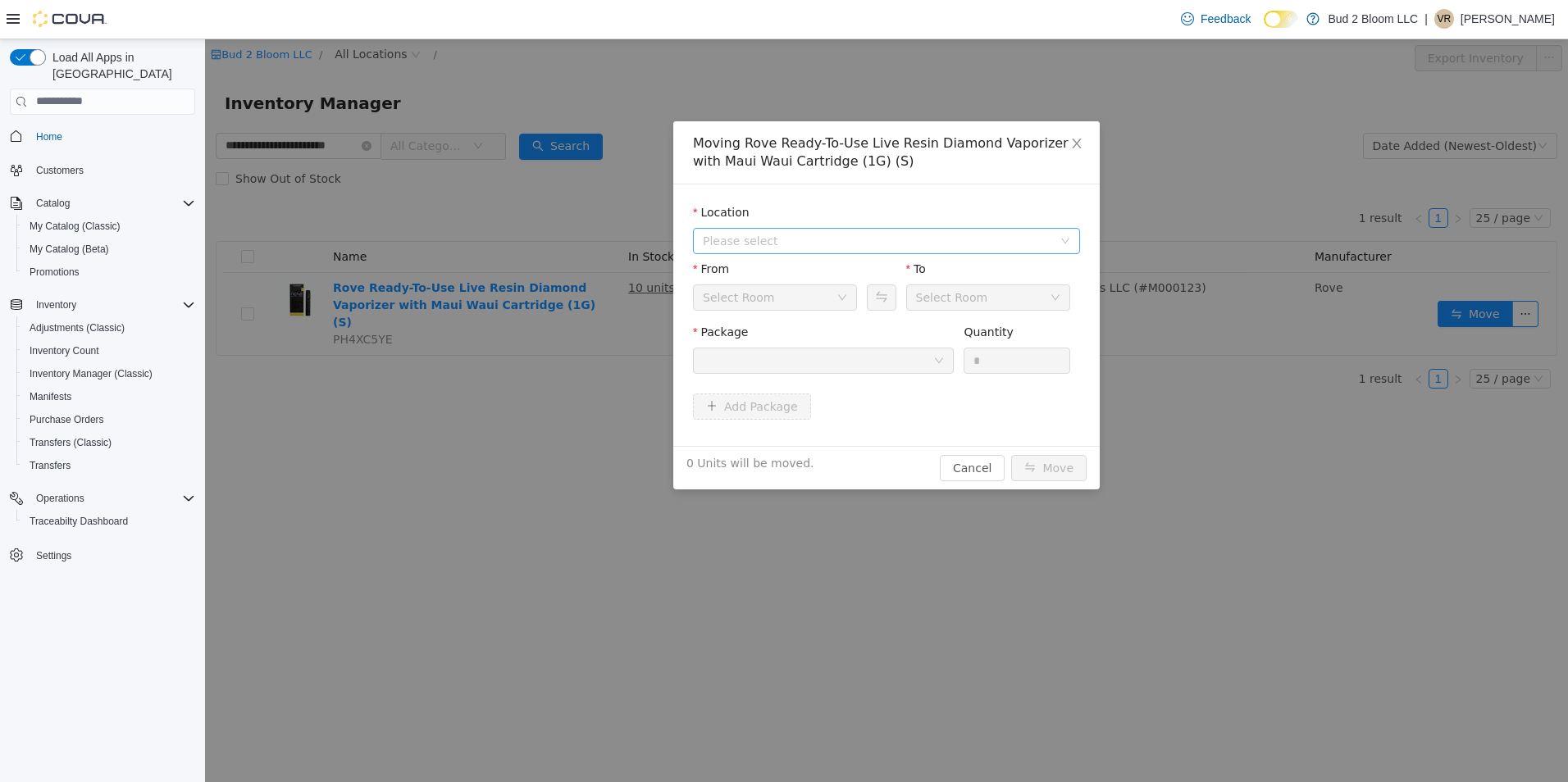
click at [767, 247] on span "Please select" at bounding box center [877, 239] width 349 height 17
click at [780, 300] on span "[STREET_ADDRESS]" at bounding box center [791, 299] width 114 height 13
click at [789, 364] on div at bounding box center [818, 360] width 230 height 24
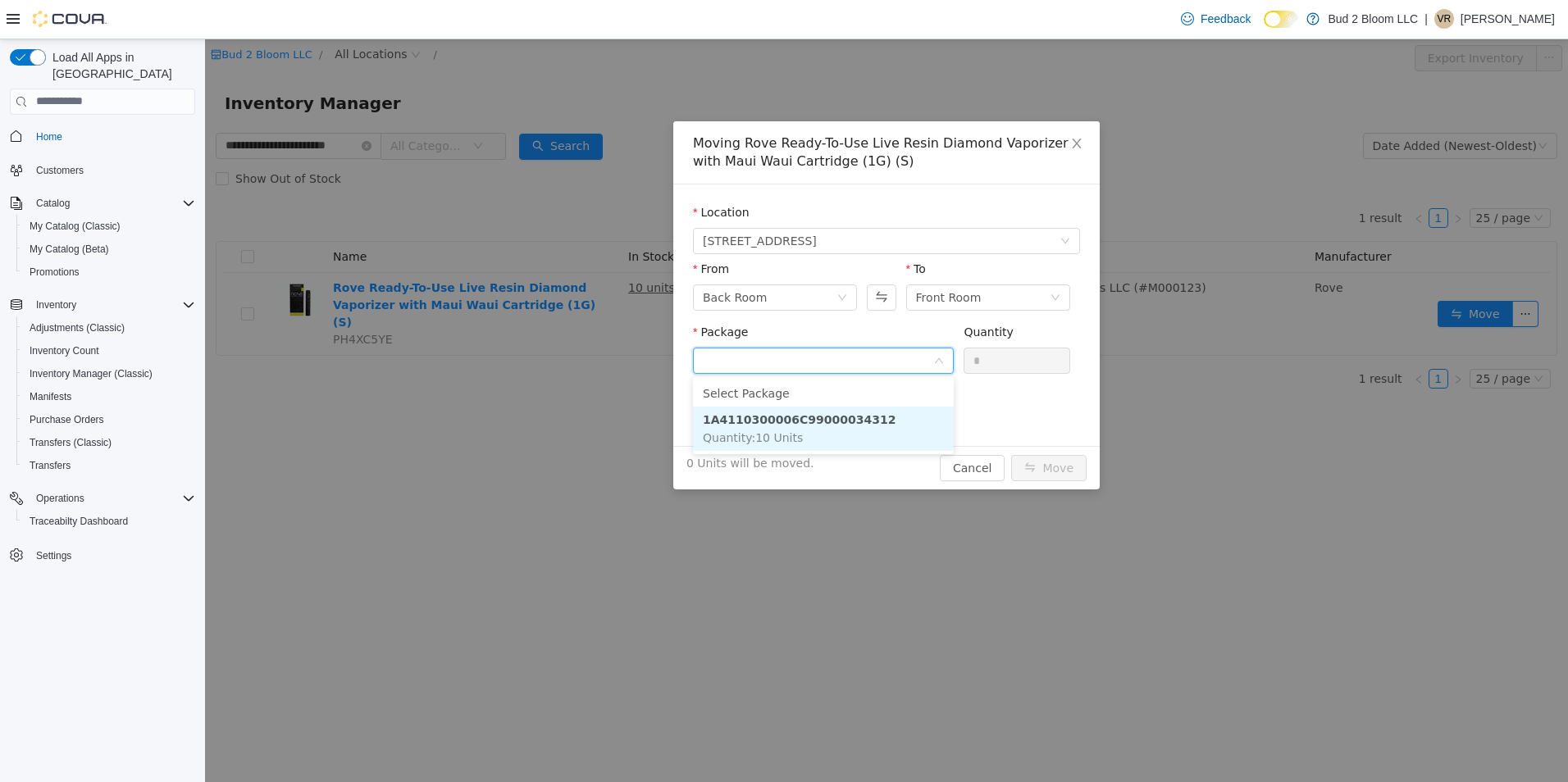
click at [811, 420] on strong "1A4110300006C99000034312" at bounding box center [799, 418] width 193 height 13
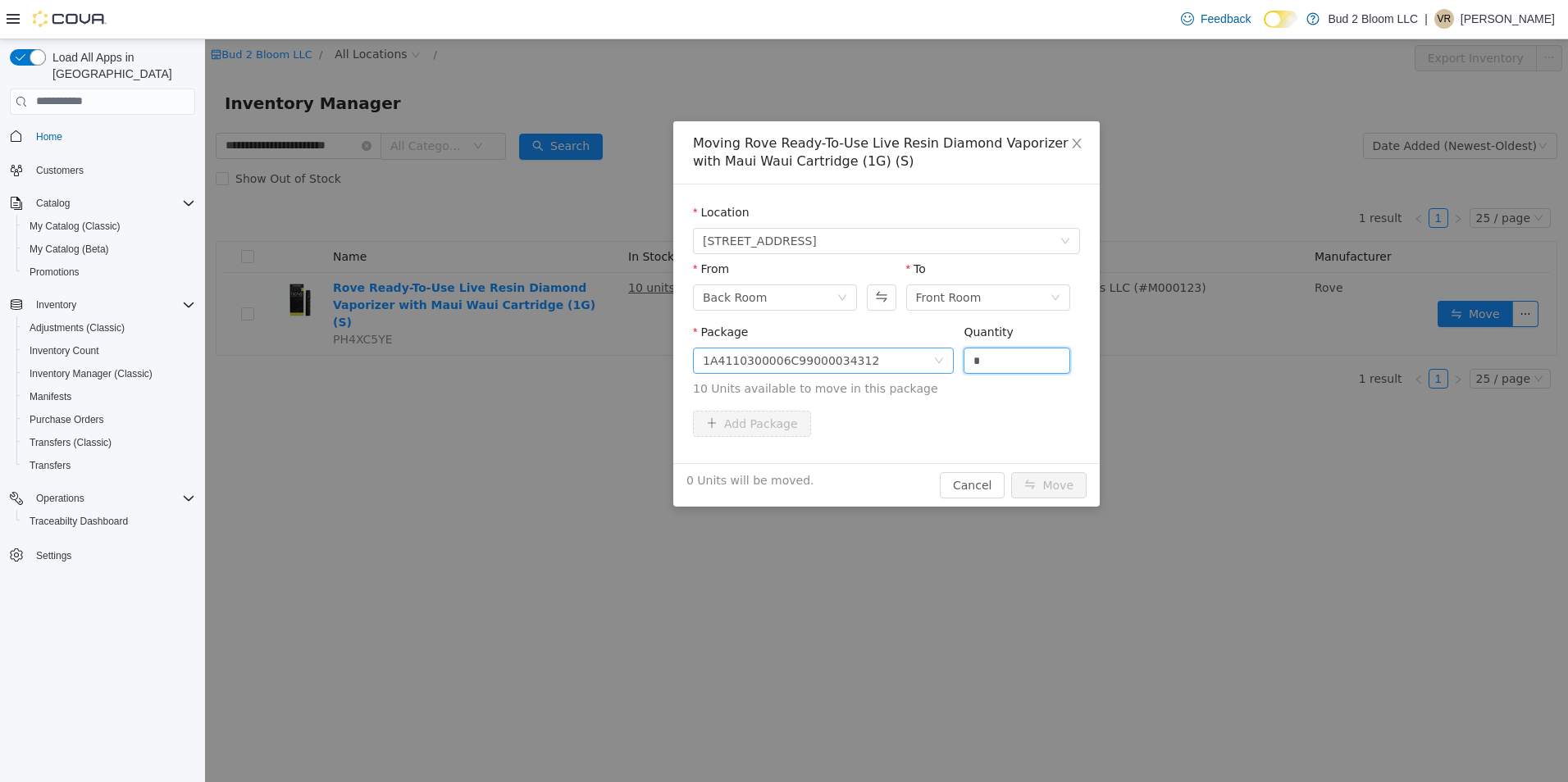
drag, startPoint x: 1009, startPoint y: 358, endPoint x: 932, endPoint y: 347, distance: 77.8
click at [927, 338] on span "Package 1A4110300006C99000034312 Quantity * 10 Units available to move in this …" at bounding box center [886, 361] width 387 height 72
type input "**"
click at [1011, 471] on button "Move" at bounding box center [1049, 484] width 76 height 26
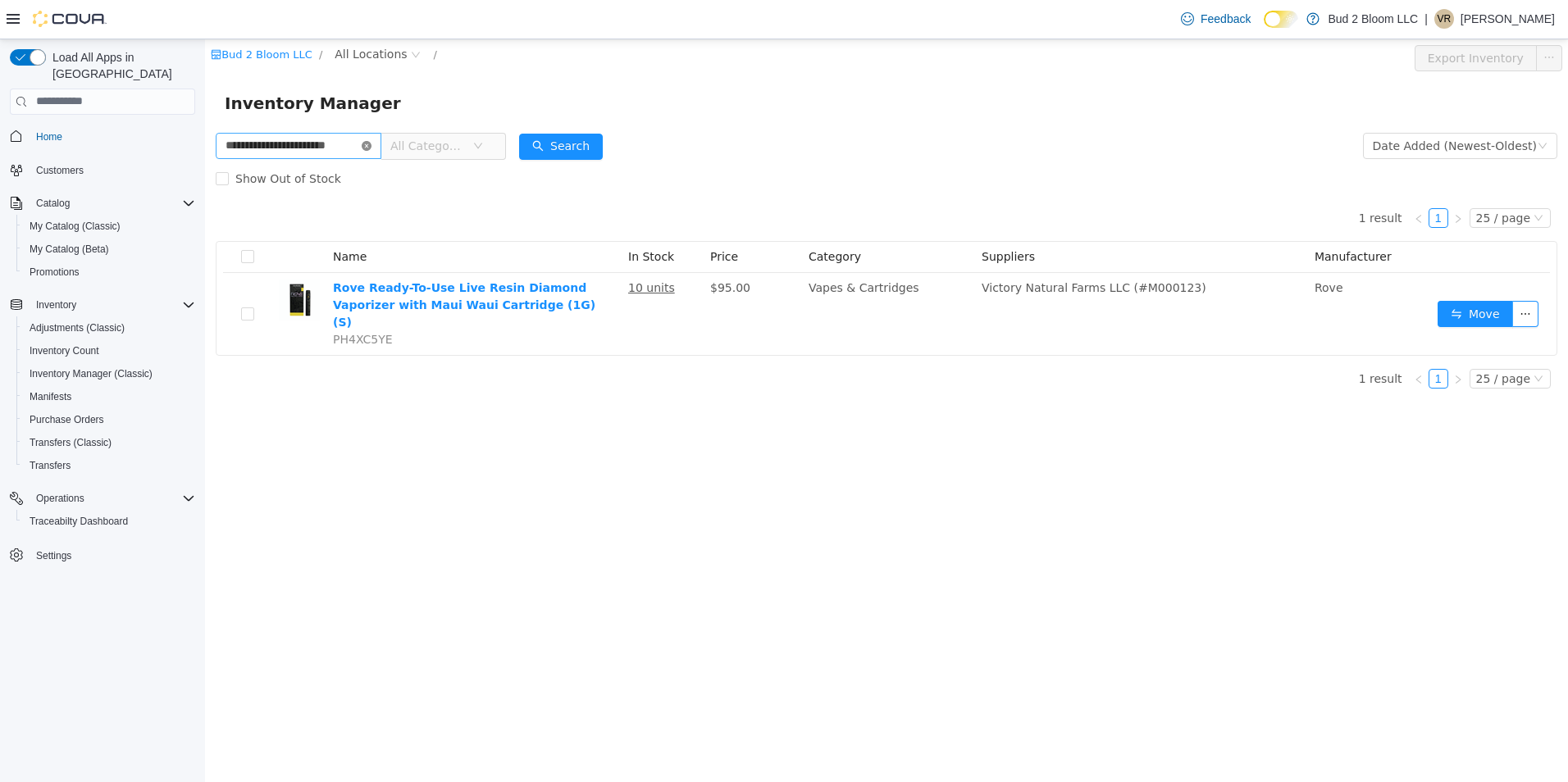
click at [364, 144] on icon "icon: close-circle" at bounding box center [366, 145] width 10 height 10
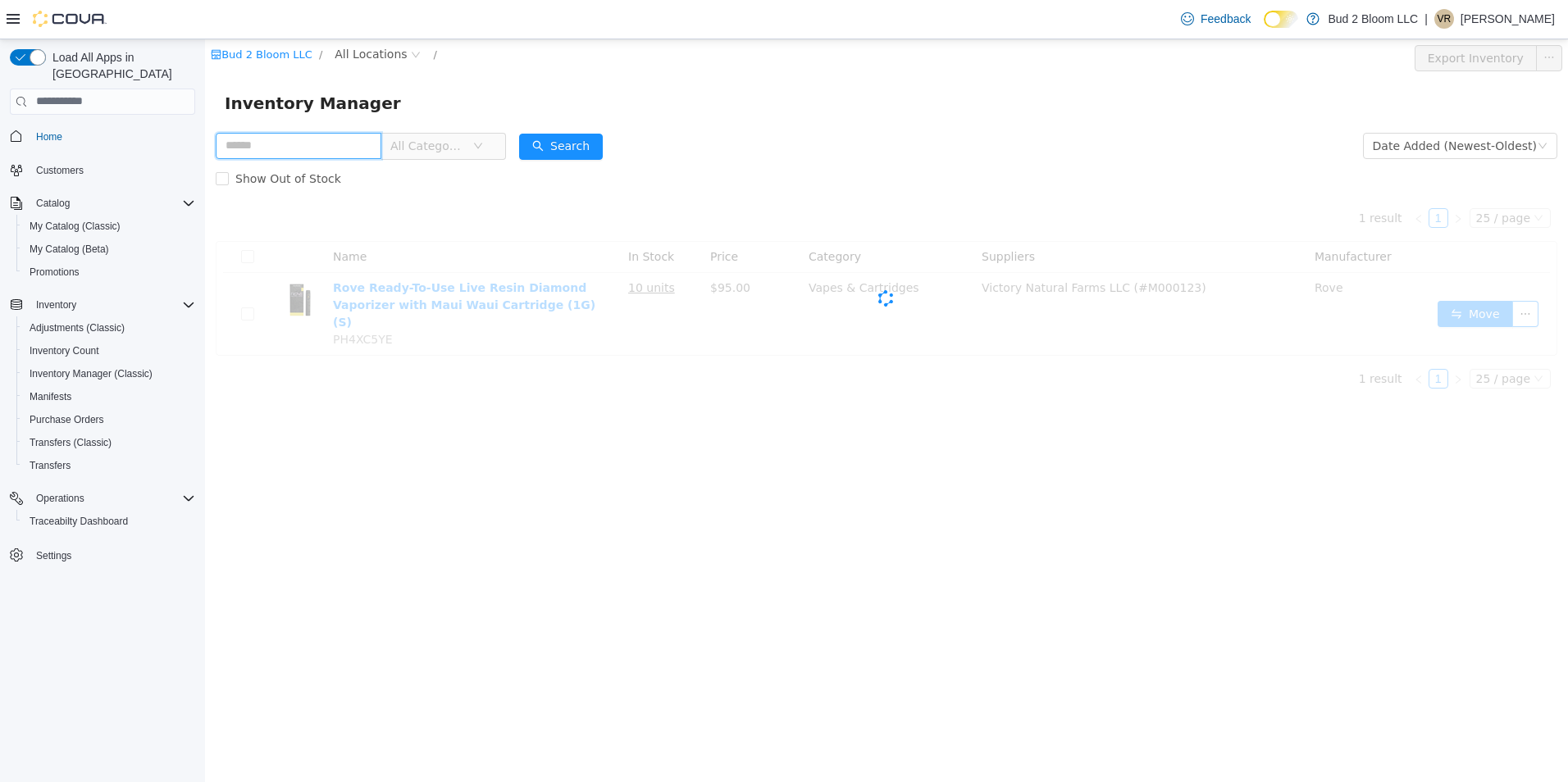
click at [346, 145] on input "text" at bounding box center [299, 145] width 166 height 26
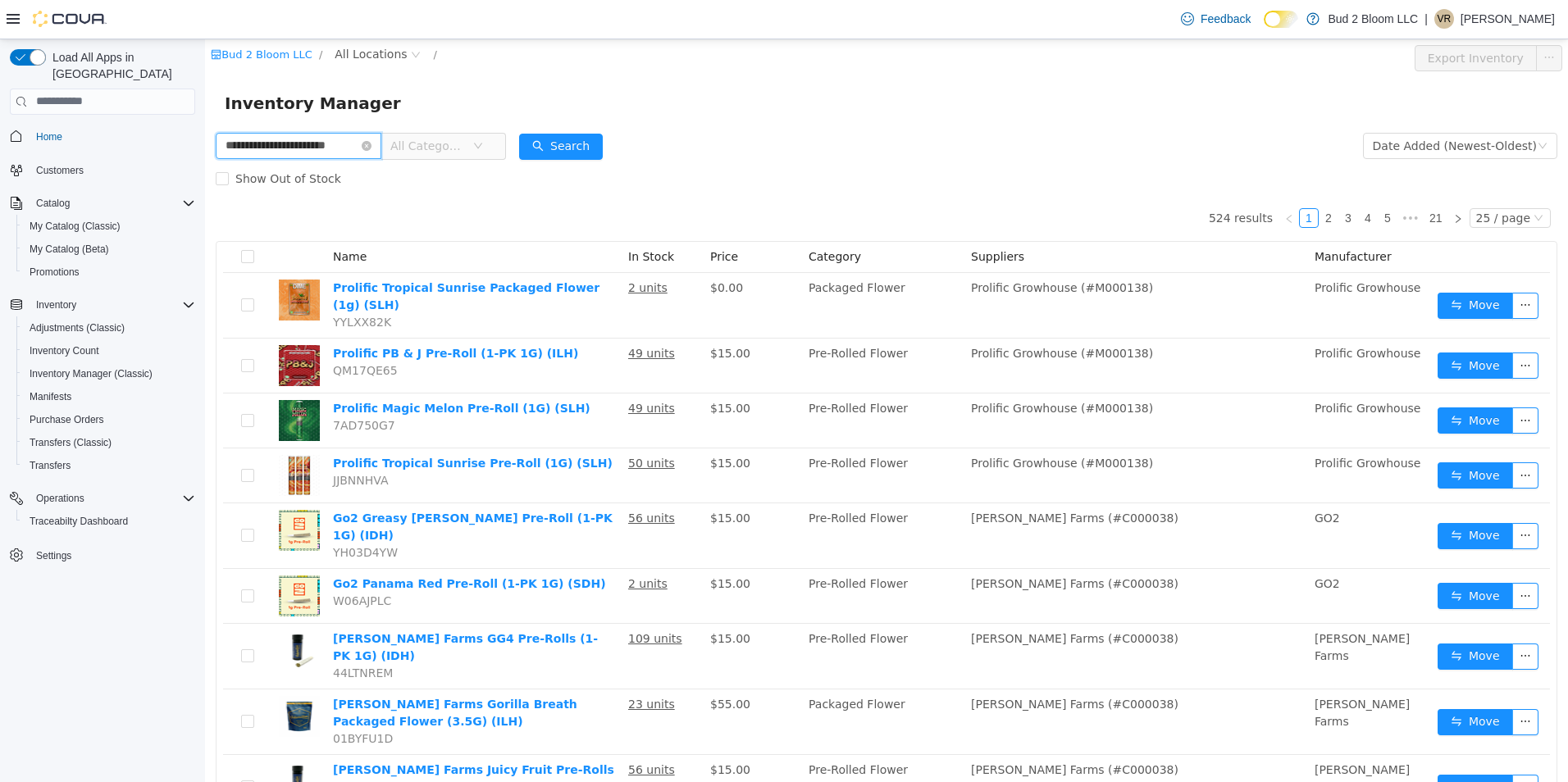
scroll to position [0, 21]
type input "**********"
click at [565, 137] on button "Search" at bounding box center [561, 145] width 84 height 26
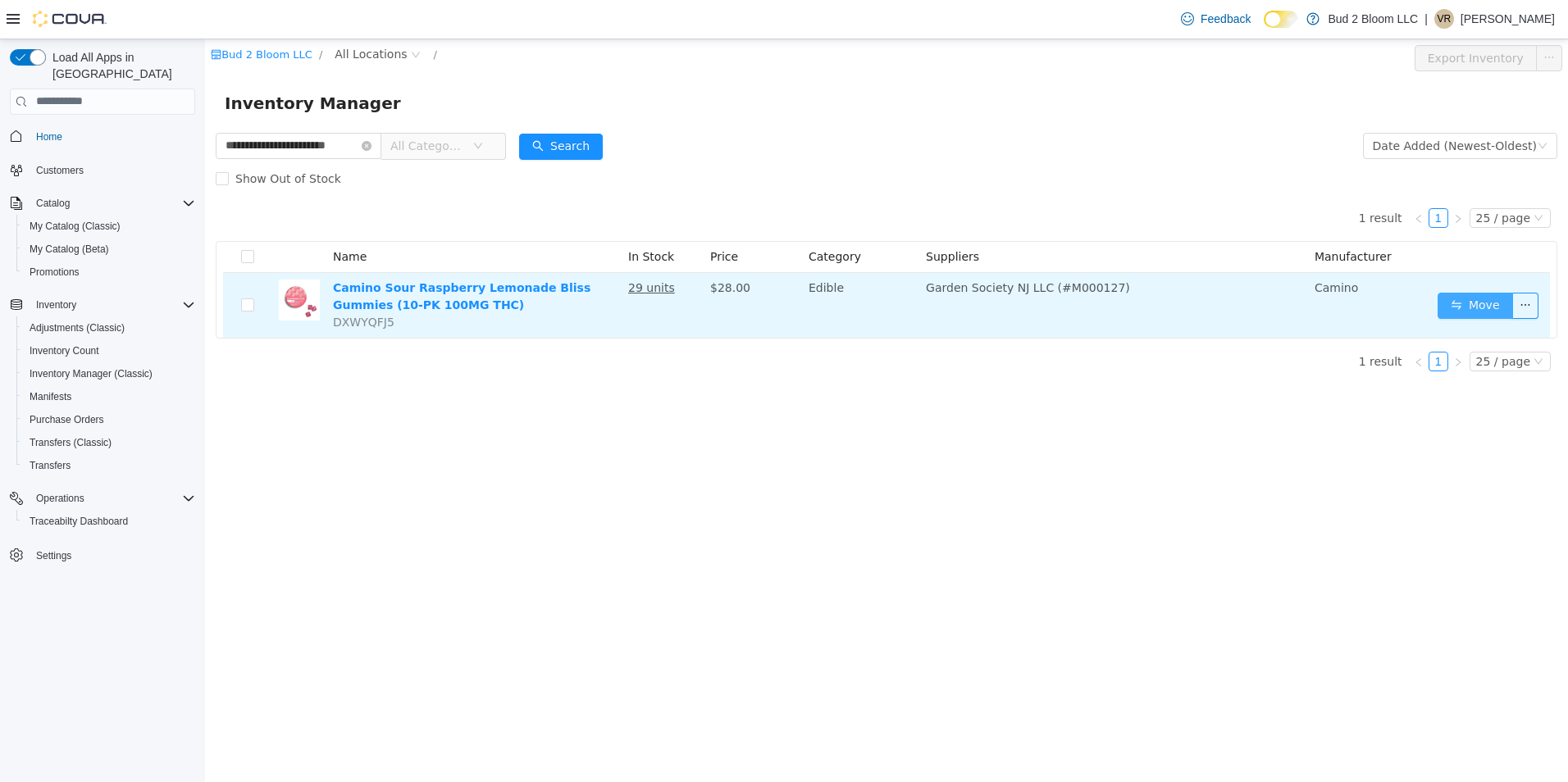
click at [1470, 300] on button "Move" at bounding box center [1475, 305] width 76 height 26
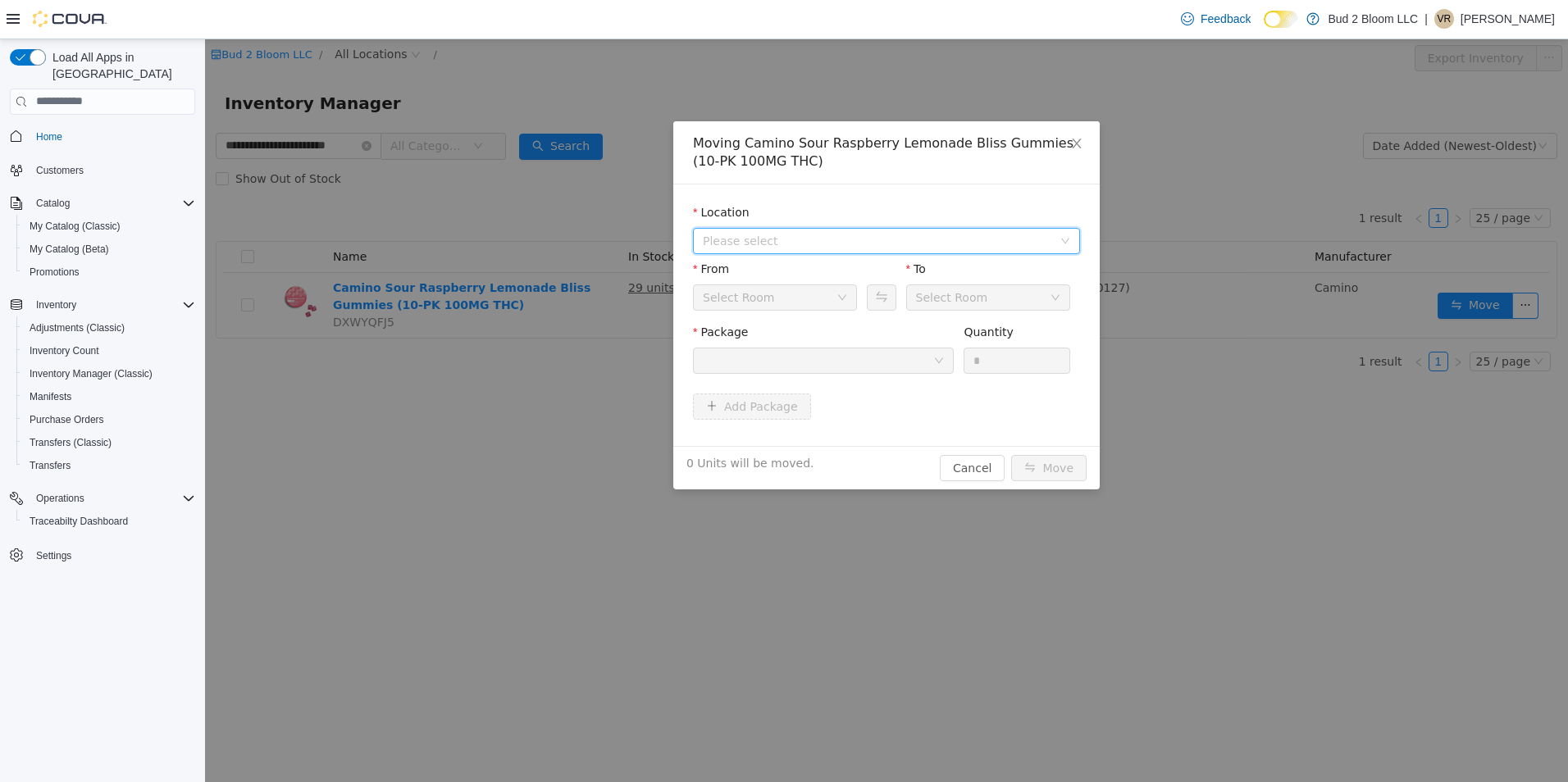
click at [741, 235] on span "Please select" at bounding box center [877, 239] width 349 height 17
click at [762, 300] on span "[STREET_ADDRESS]" at bounding box center [791, 299] width 114 height 13
click at [754, 293] on div "Back Room" at bounding box center [734, 297] width 64 height 24
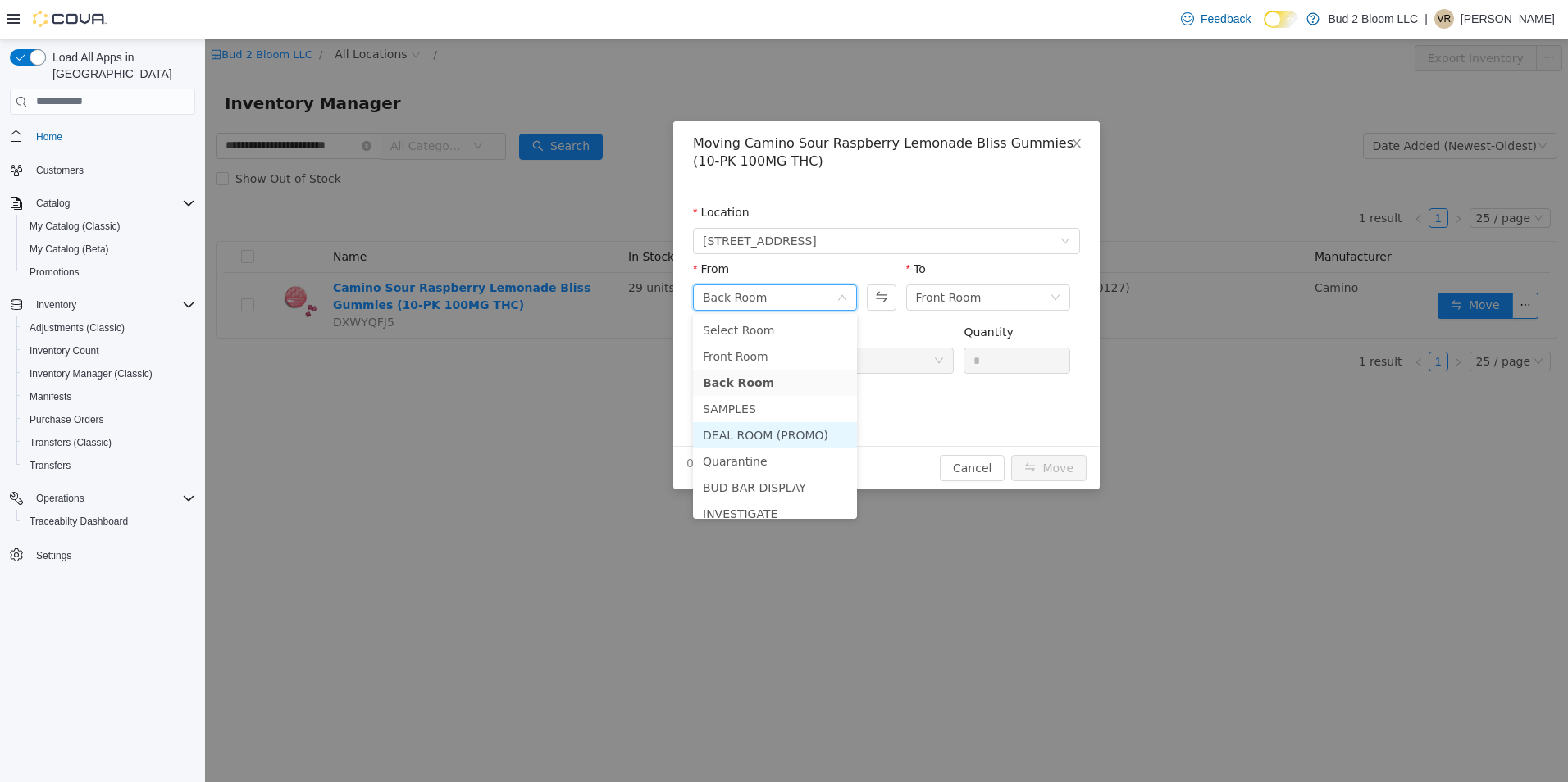
click at [759, 430] on li "DEAL ROOM (PROMO)" at bounding box center [774, 435] width 164 height 26
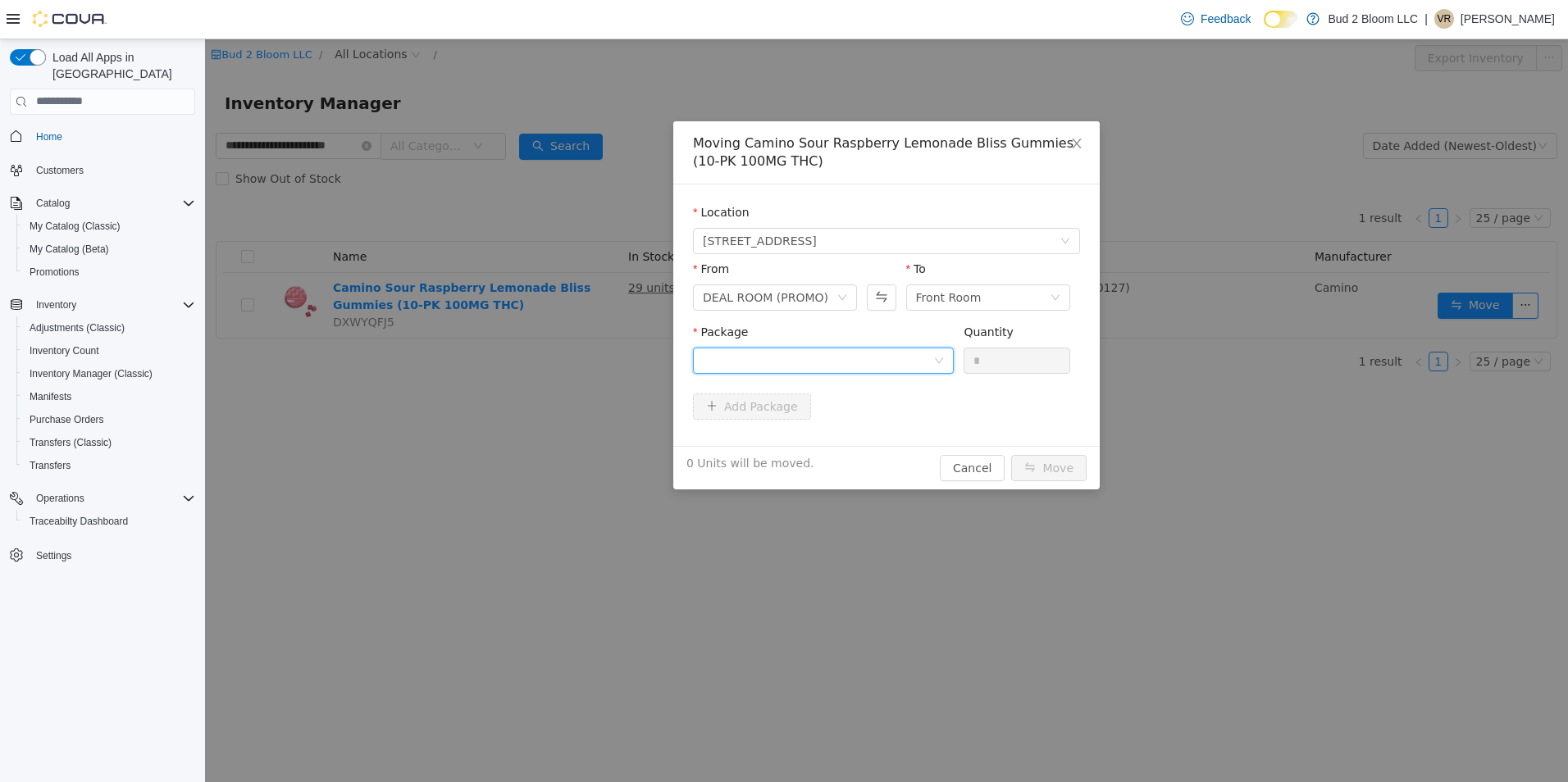
click at [807, 352] on div at bounding box center [818, 360] width 230 height 24
drag, startPoint x: 803, startPoint y: 415, endPoint x: 852, endPoint y: 401, distance: 51.0
click at [809, 413] on strong "1A411030000445D000023738" at bounding box center [800, 418] width 194 height 13
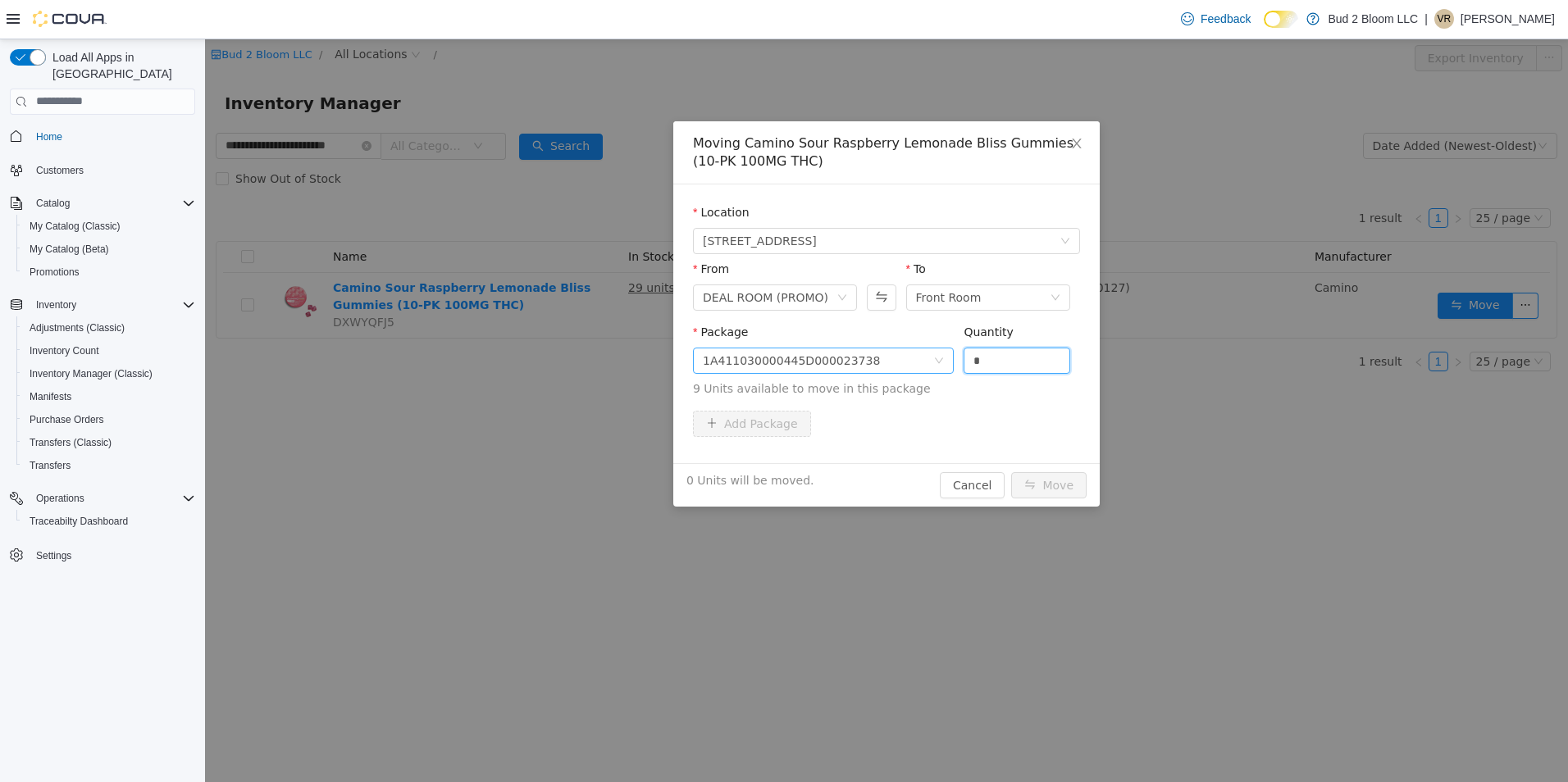
drag, startPoint x: 995, startPoint y: 357, endPoint x: 904, endPoint y: 348, distance: 91.4
click at [904, 348] on span "Package 1A411030000445D000023738 Quantity * 9 Units available to move in this p…" at bounding box center [886, 361] width 387 height 72
type input "*"
click at [1011, 471] on button "Move" at bounding box center [1049, 484] width 76 height 26
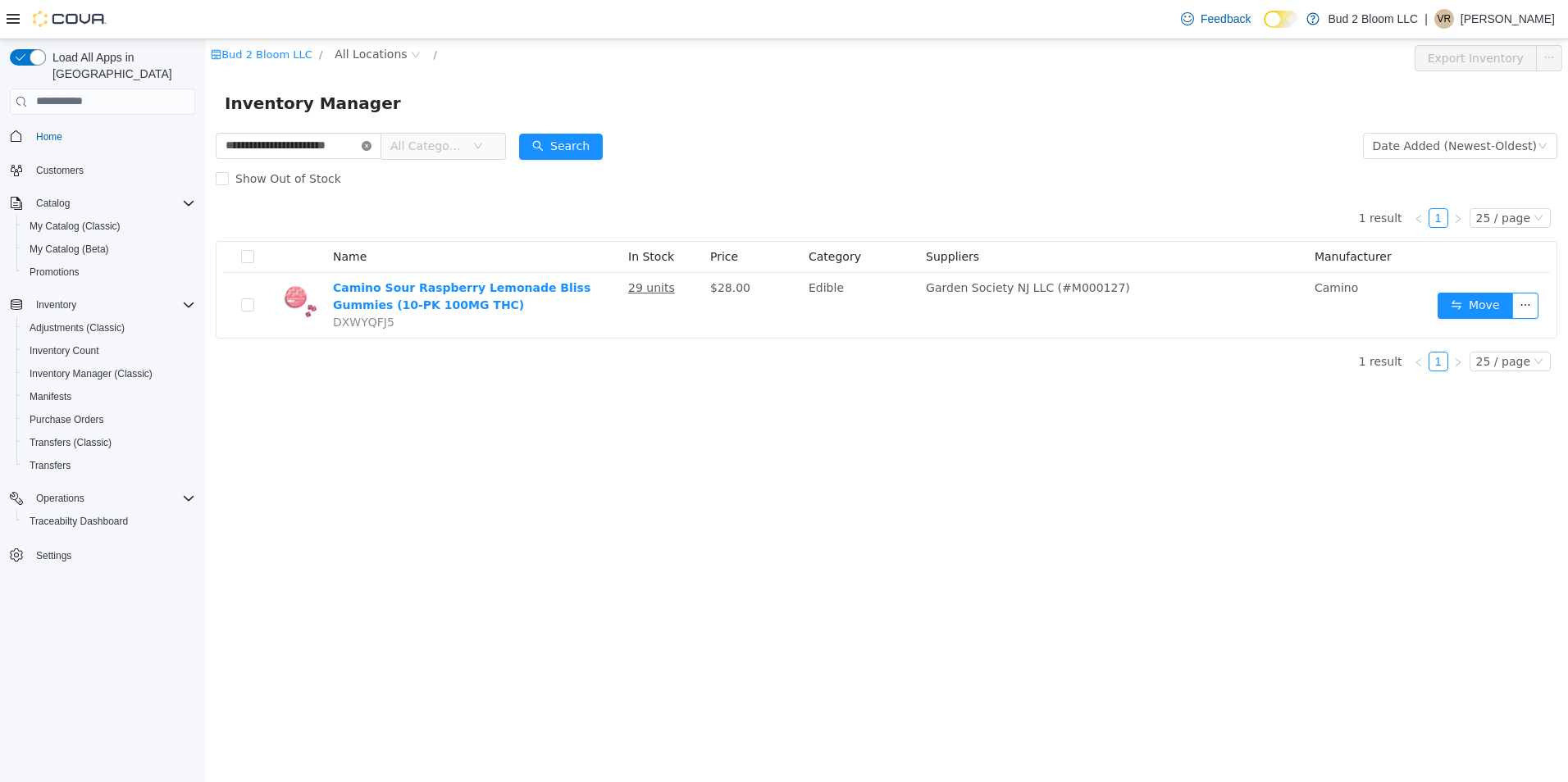
click at [364, 146] on icon "icon: close-circle" at bounding box center [366, 145] width 10 height 10
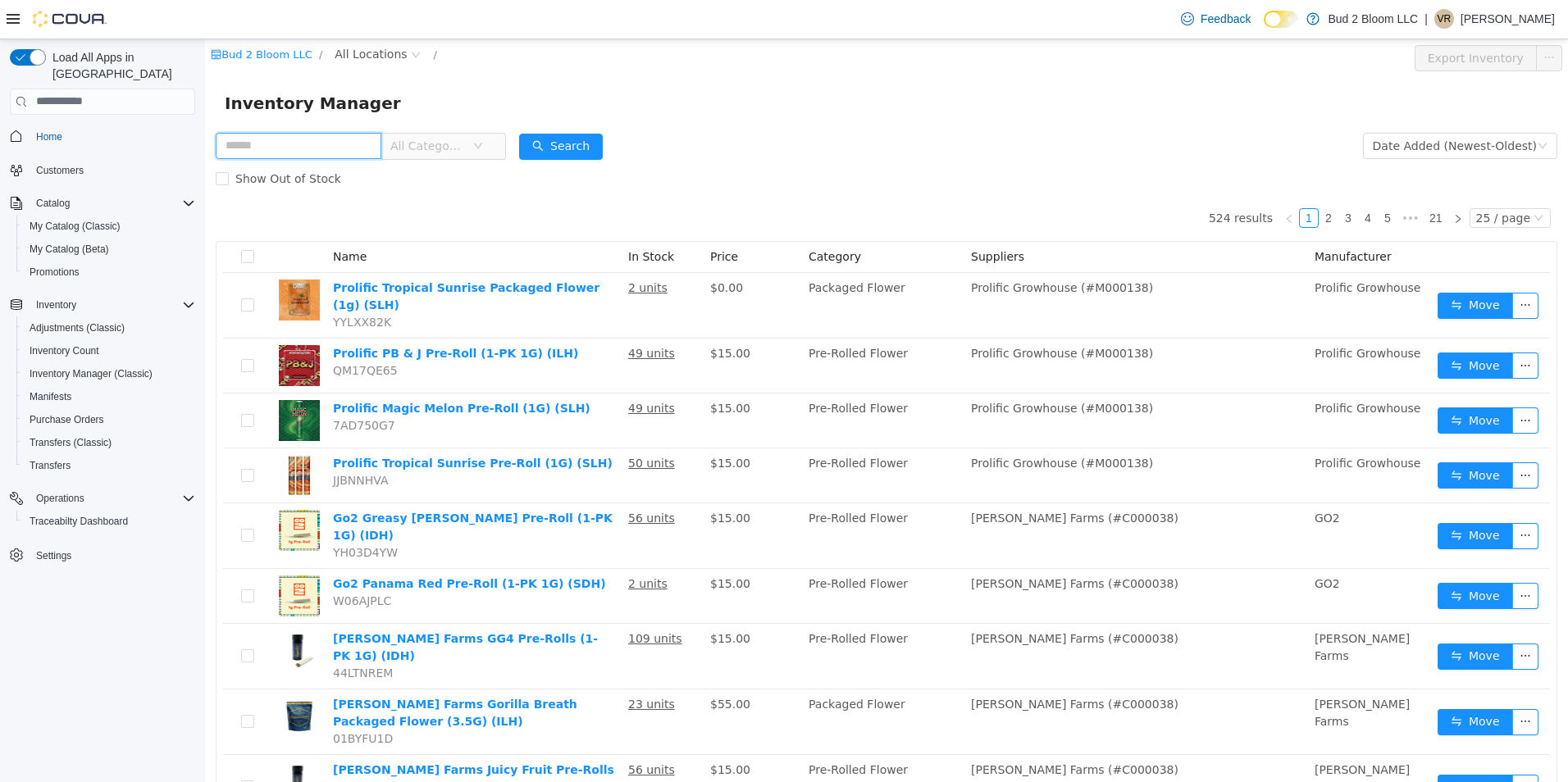
click at [321, 142] on input "text" at bounding box center [299, 145] width 166 height 26
type input "**********"
click at [571, 140] on button "Search" at bounding box center [561, 145] width 84 height 26
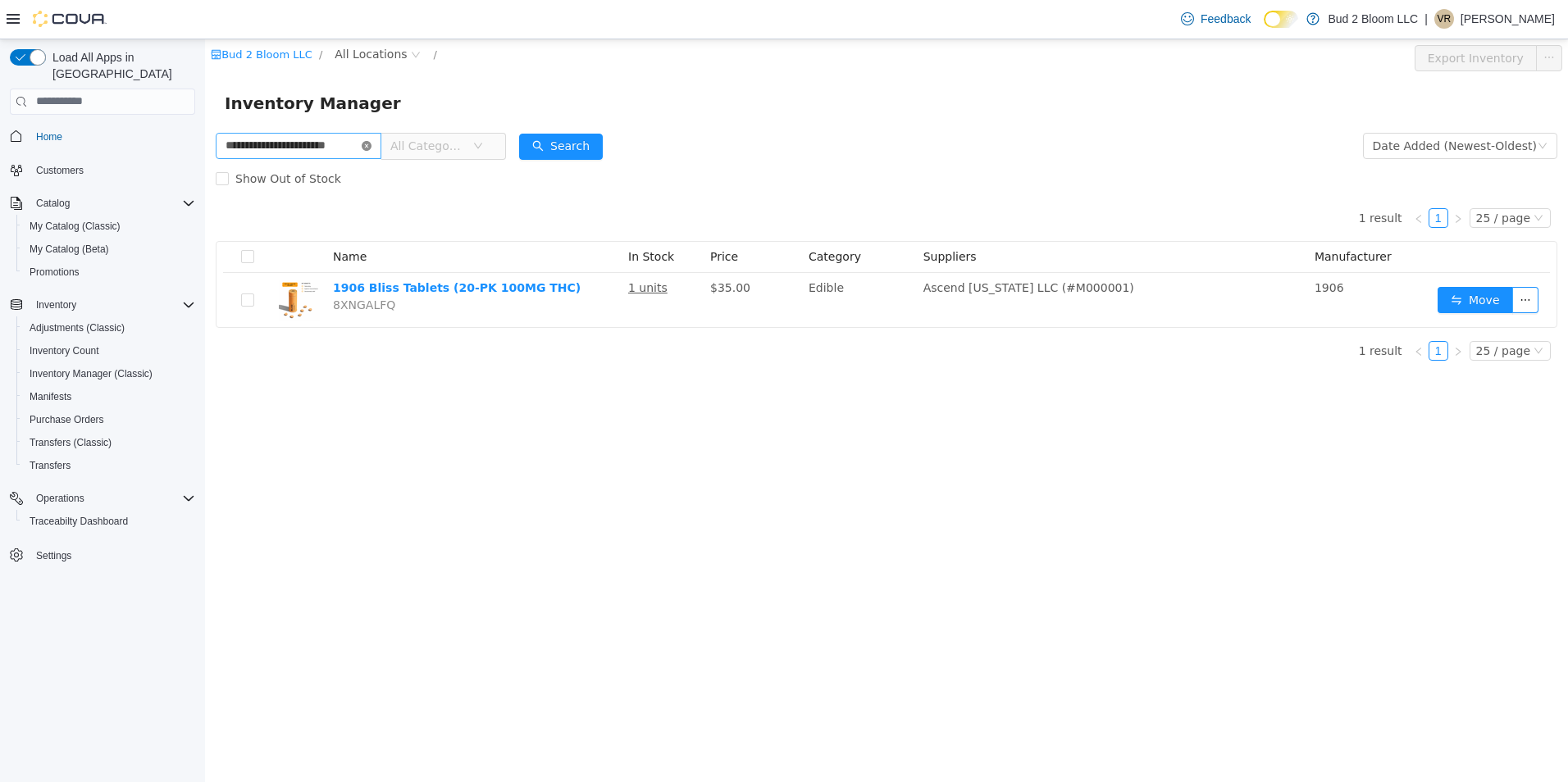
click at [368, 145] on icon "icon: close-circle" at bounding box center [366, 145] width 10 height 10
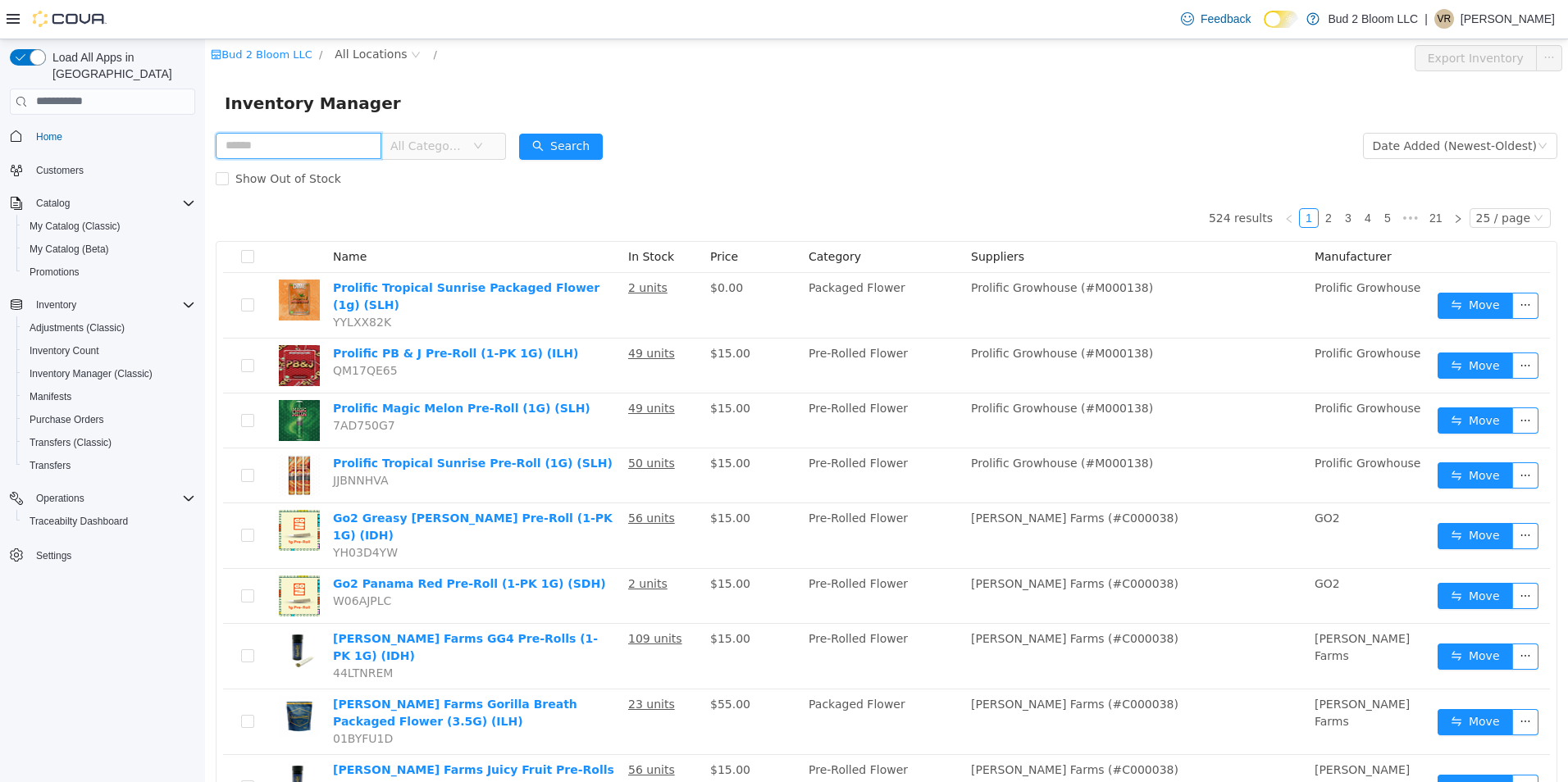
click at [320, 140] on input "text" at bounding box center [299, 145] width 166 height 26
type input "**********"
click at [551, 139] on button "Search" at bounding box center [561, 145] width 84 height 26
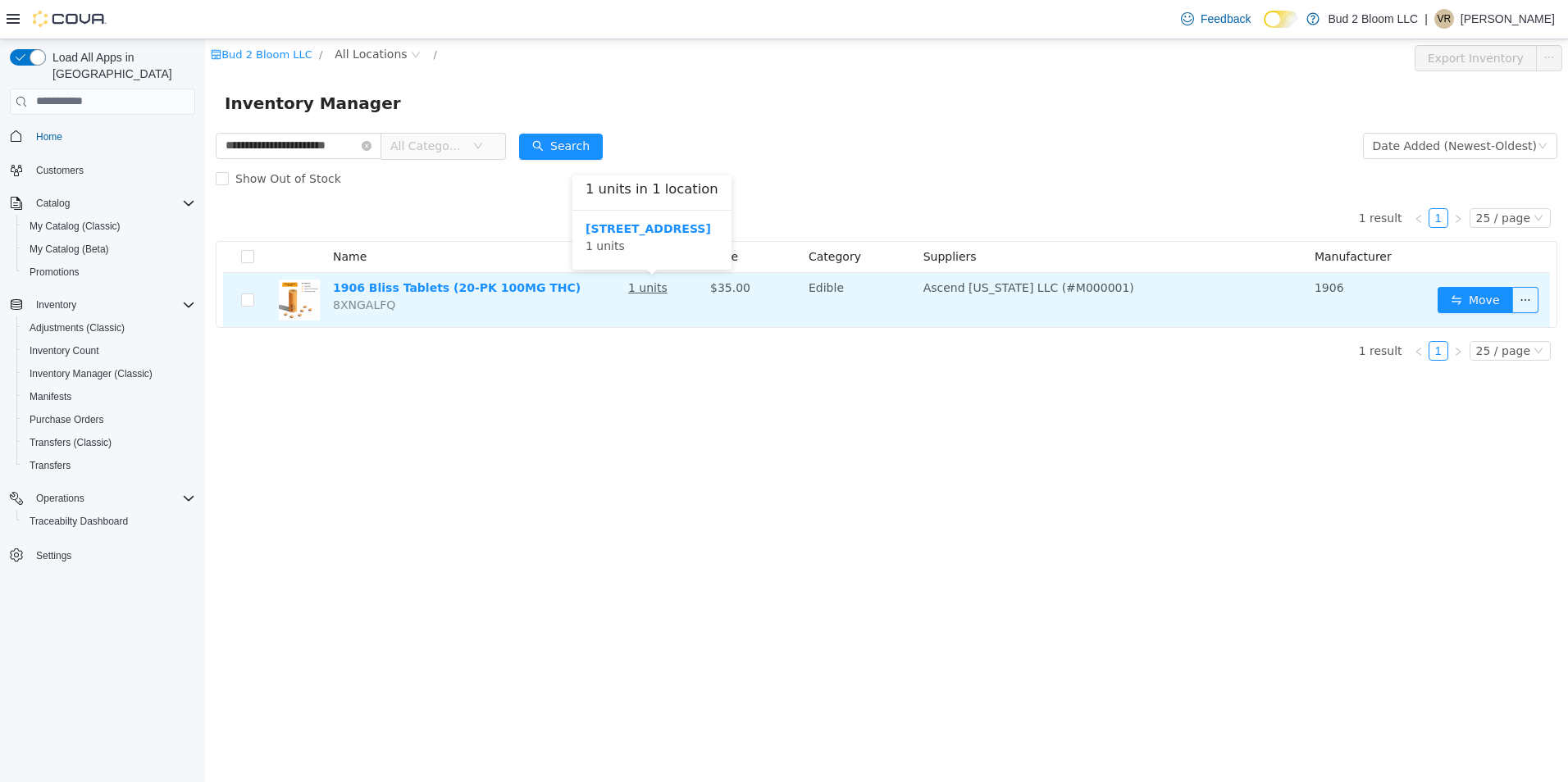
click at [656, 293] on u "1 units" at bounding box center [647, 287] width 39 height 13
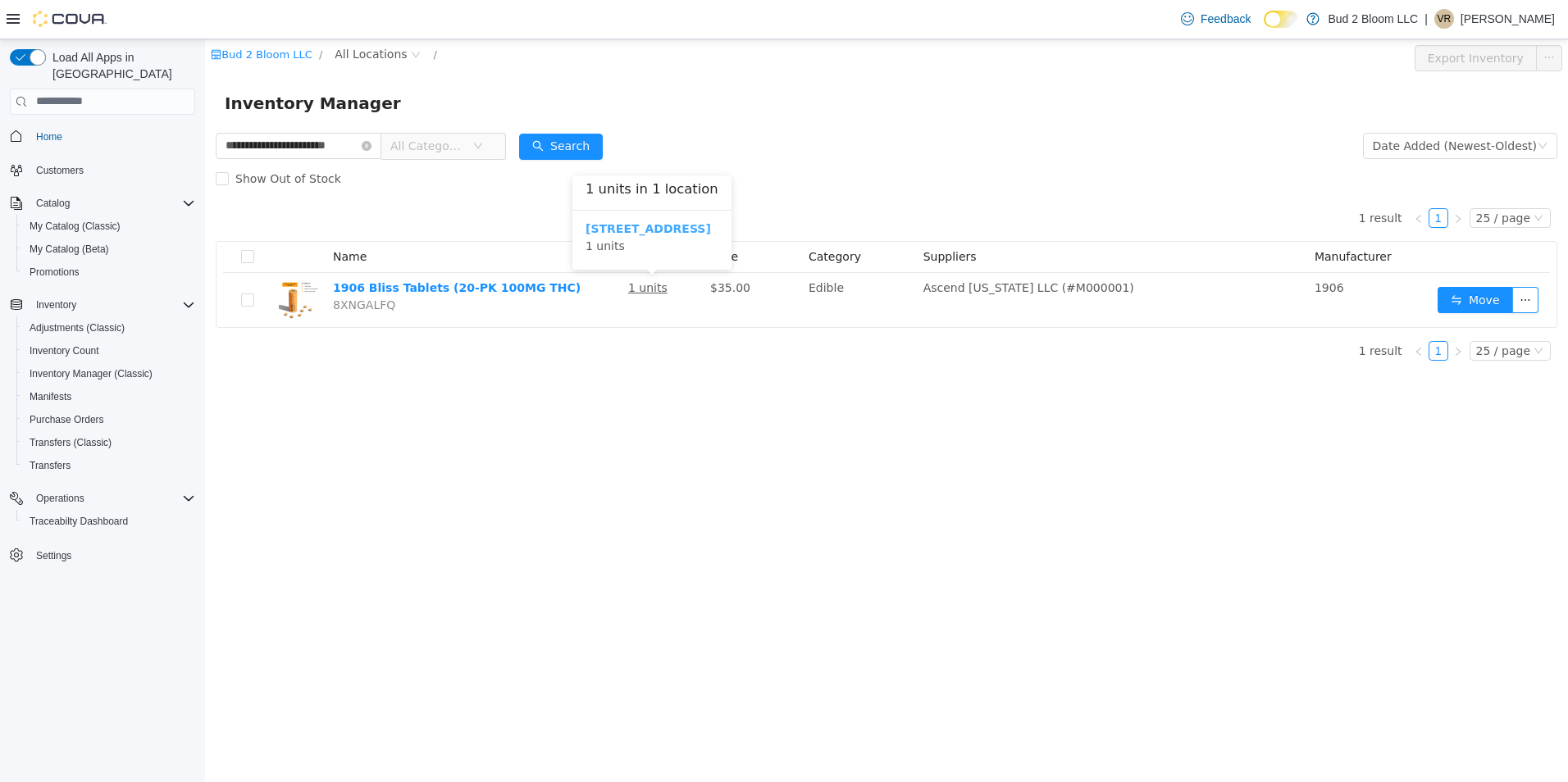
click at [646, 233] on b "[STREET_ADDRESS]" at bounding box center [648, 227] width 125 height 13
click at [355, 145] on icon "icon: close-circle" at bounding box center [349, 145] width 10 height 10
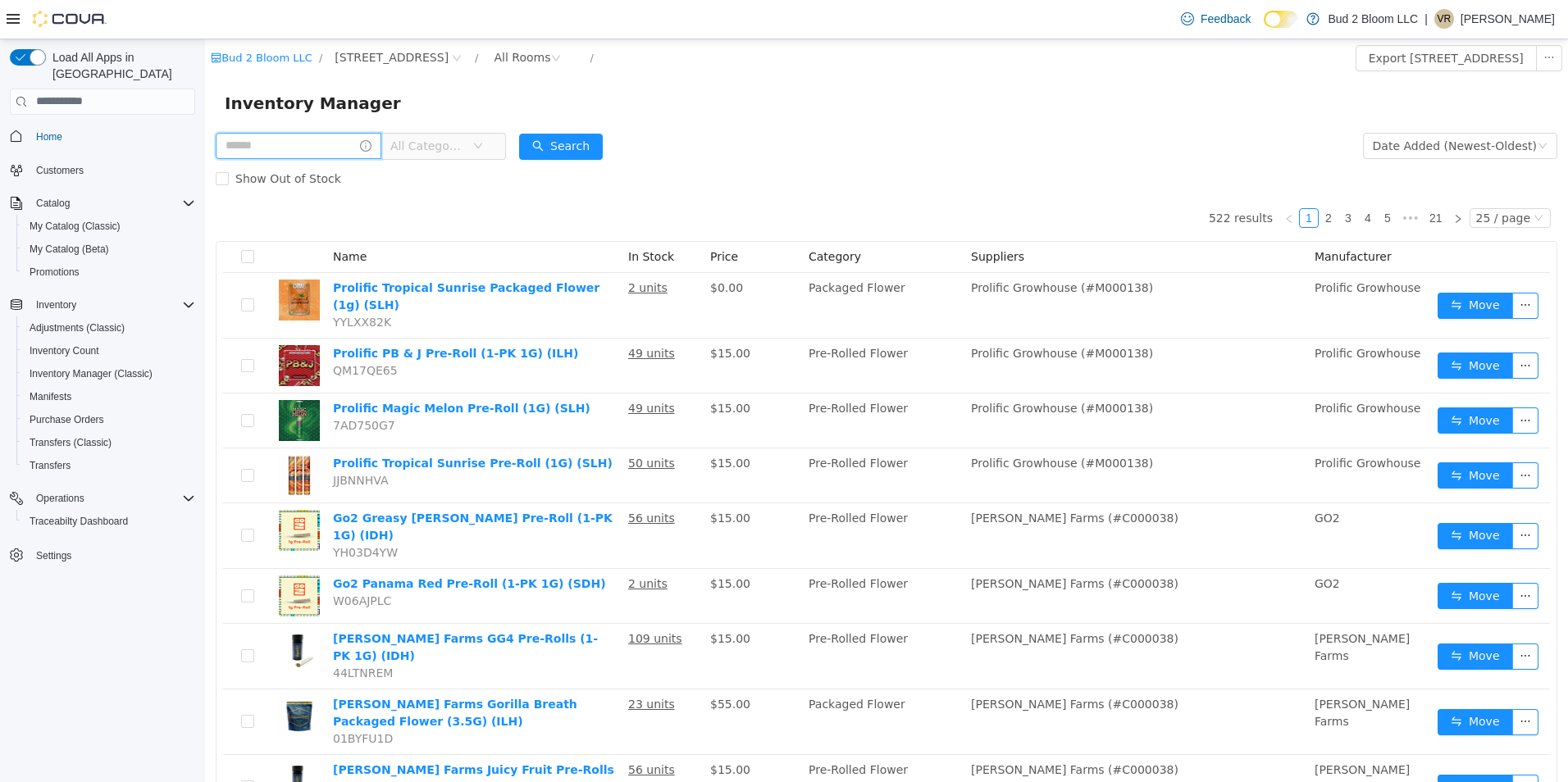
click at [333, 154] on input "text" at bounding box center [299, 145] width 166 height 26
type input "**********"
click at [571, 138] on button "Search" at bounding box center [561, 145] width 84 height 26
